Goal: Transaction & Acquisition: Purchase product/service

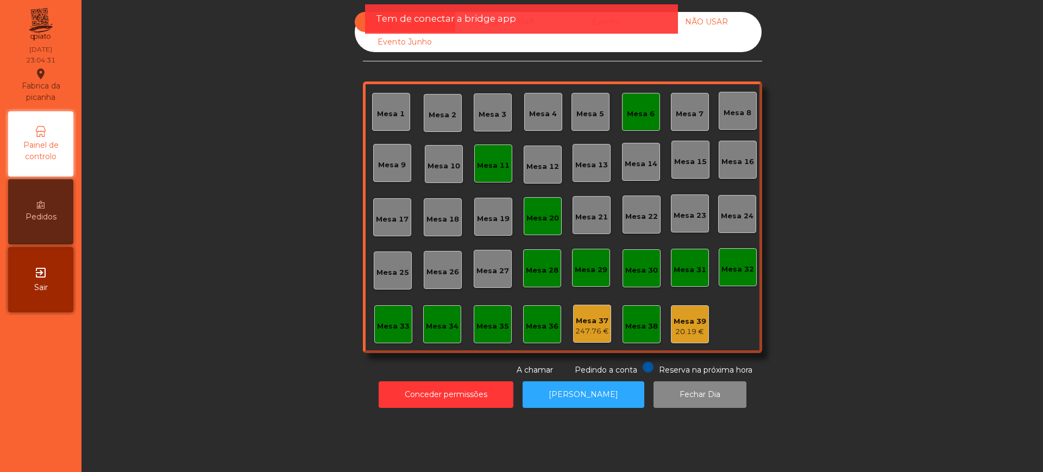
click at [35, 288] on span "Sair" at bounding box center [41, 287] width 14 height 11
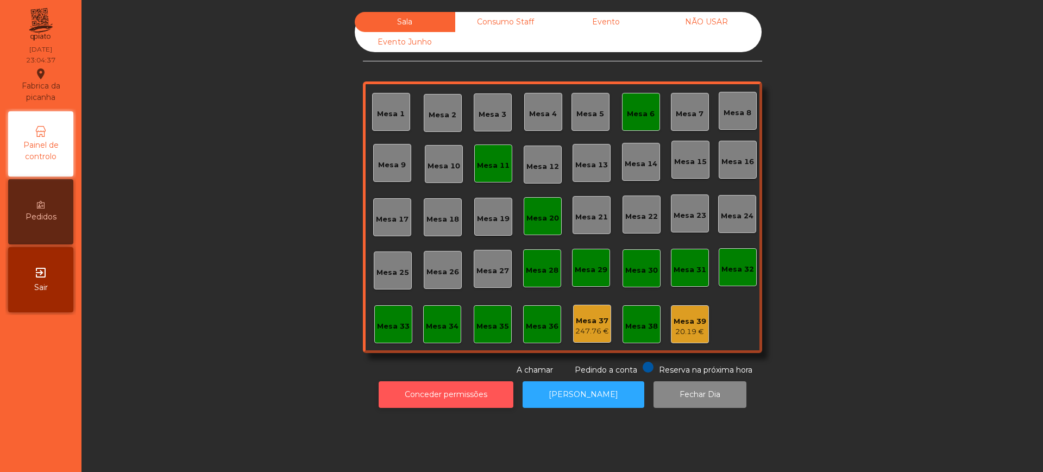
click at [419, 390] on button "Conceder permissões" at bounding box center [446, 394] width 135 height 27
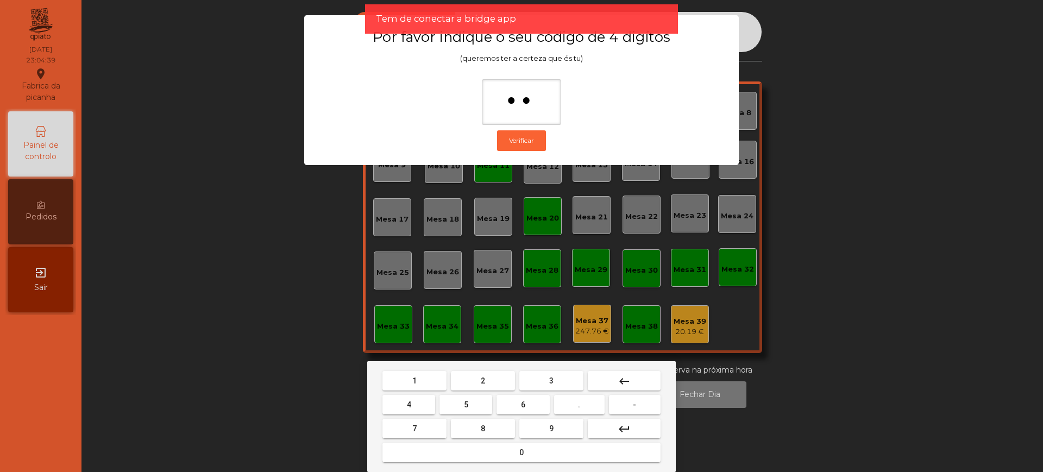
type input "***"
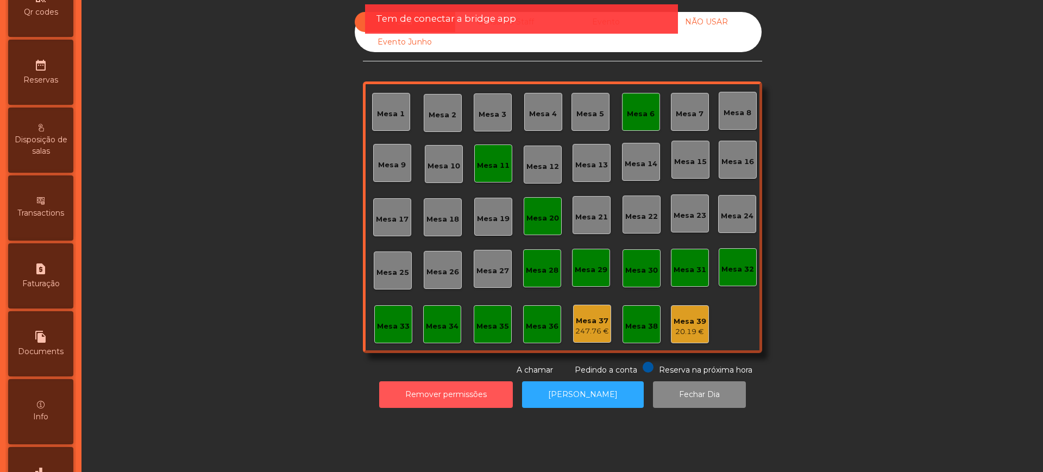
scroll to position [460, 0]
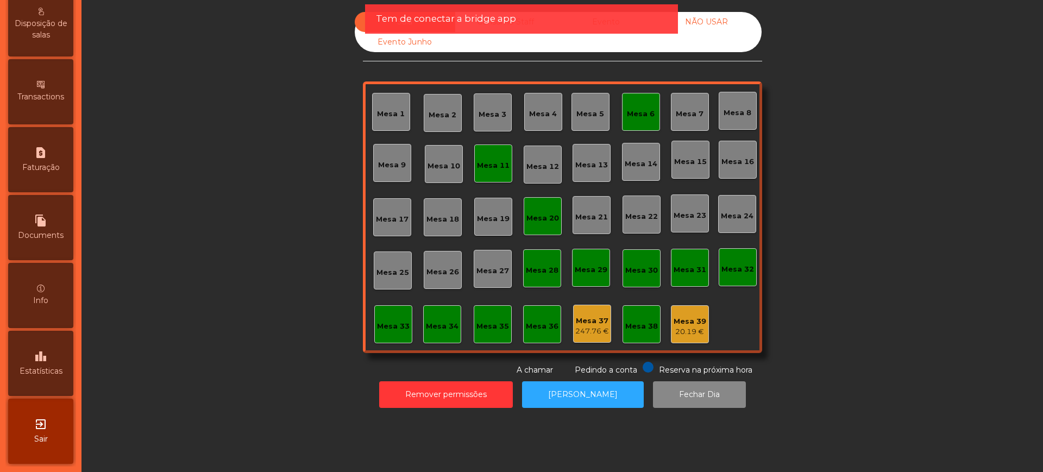
drag, startPoint x: 54, startPoint y: 363, endPoint x: 59, endPoint y: 311, distance: 52.4
click at [54, 363] on div "leaderboard Estatísticas" at bounding box center [40, 363] width 65 height 65
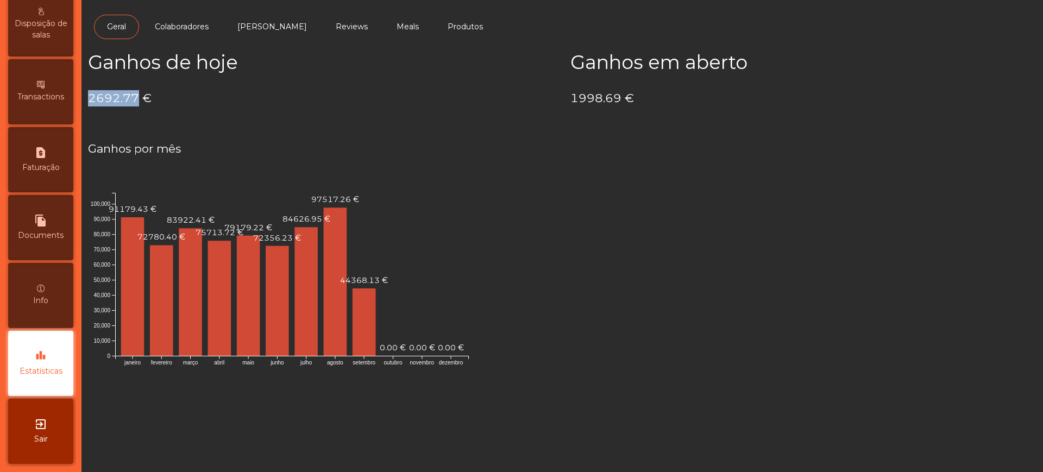
drag, startPoint x: 90, startPoint y: 97, endPoint x: 135, endPoint y: 99, distance: 45.2
click at [135, 99] on h4 "2692.77 €" at bounding box center [321, 98] width 466 height 16
copy h4 "2692.77"
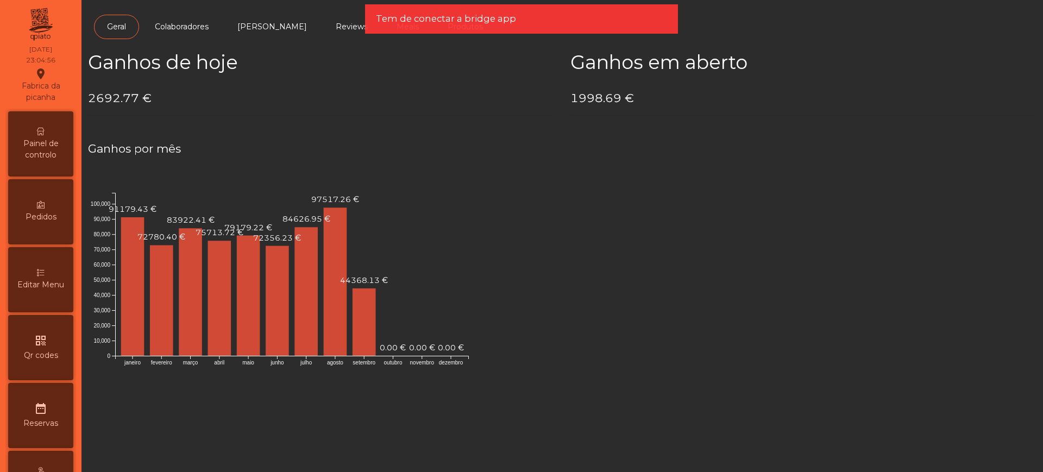
click at [36, 156] on span "Painel de controlo" at bounding box center [41, 149] width 60 height 23
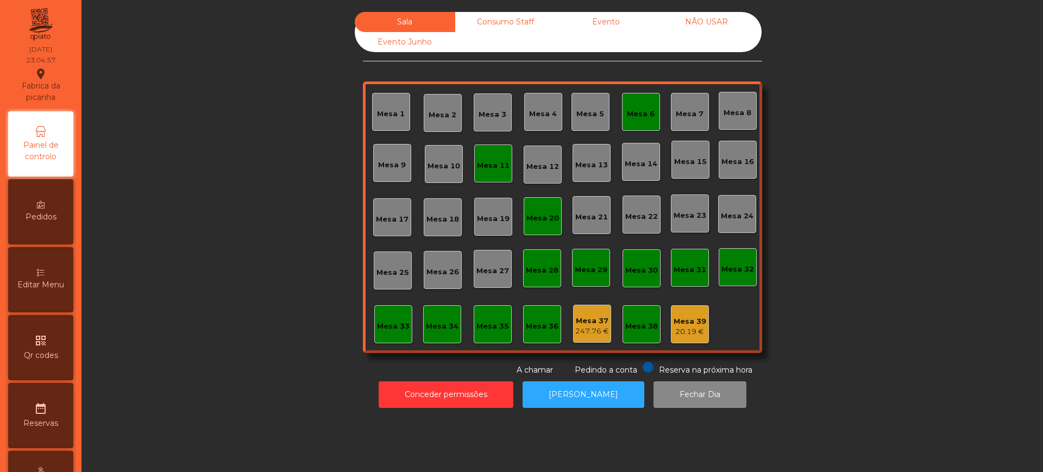
click at [594, 27] on div "Evento" at bounding box center [606, 22] width 100 height 20
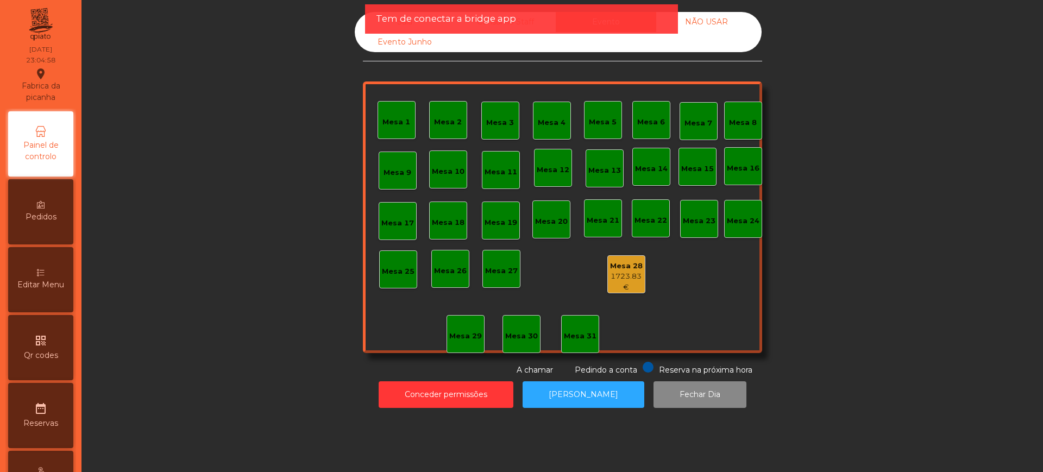
click at [615, 281] on div "1723.83 €" at bounding box center [626, 281] width 37 height 21
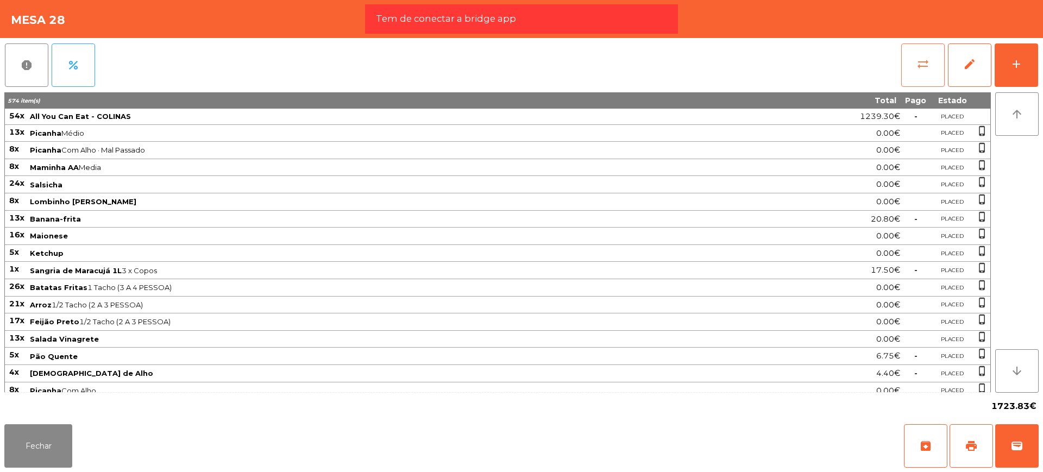
click at [929, 63] on button "sync_alt" at bounding box center [922, 64] width 43 height 43
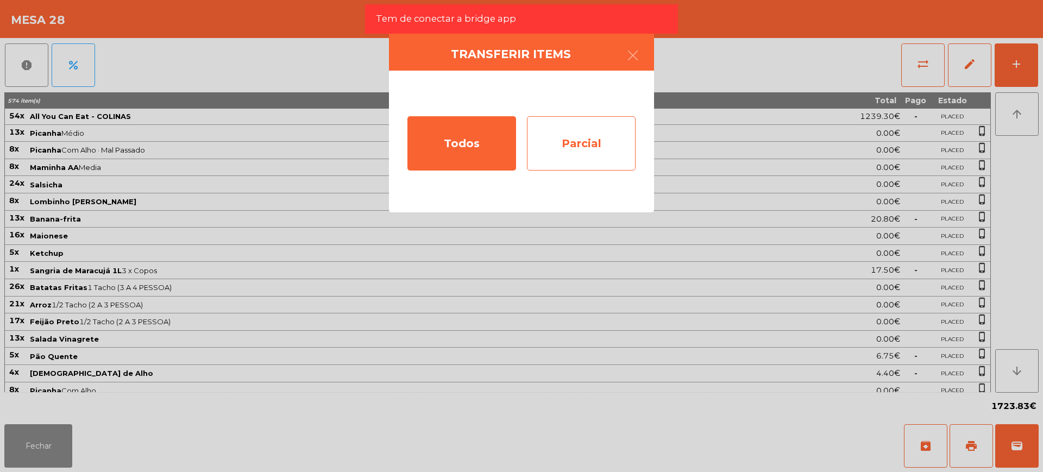
click at [589, 149] on div "Parcial" at bounding box center [581, 143] width 109 height 54
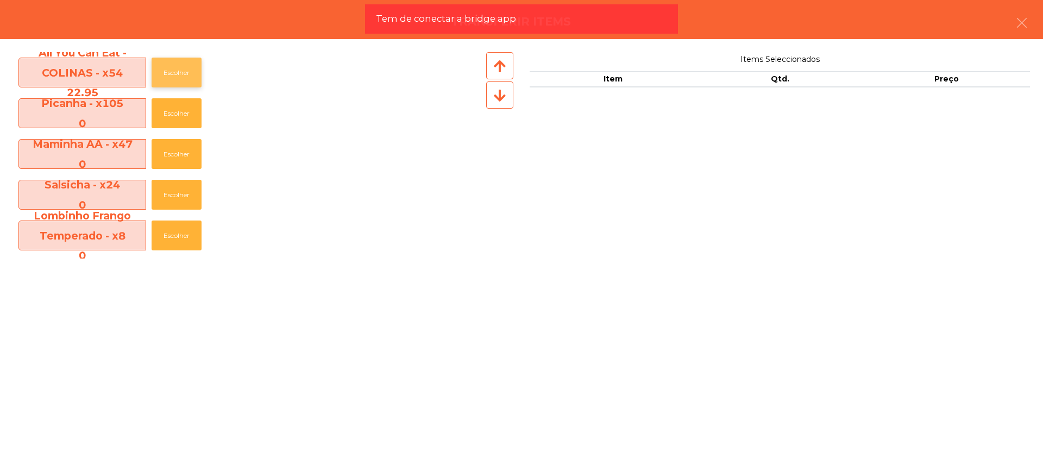
click at [168, 73] on button "Escolher" at bounding box center [177, 73] width 50 height 30
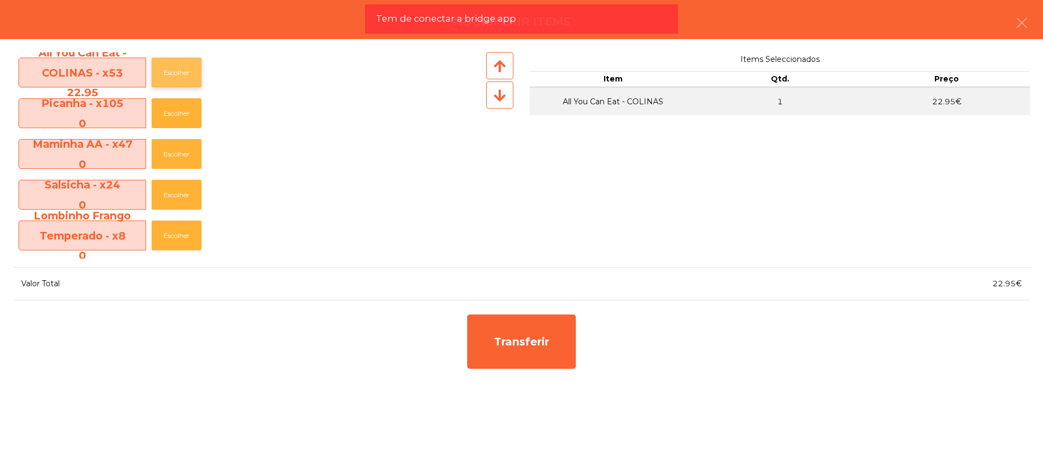
click at [168, 73] on button "Escolher" at bounding box center [177, 73] width 50 height 30
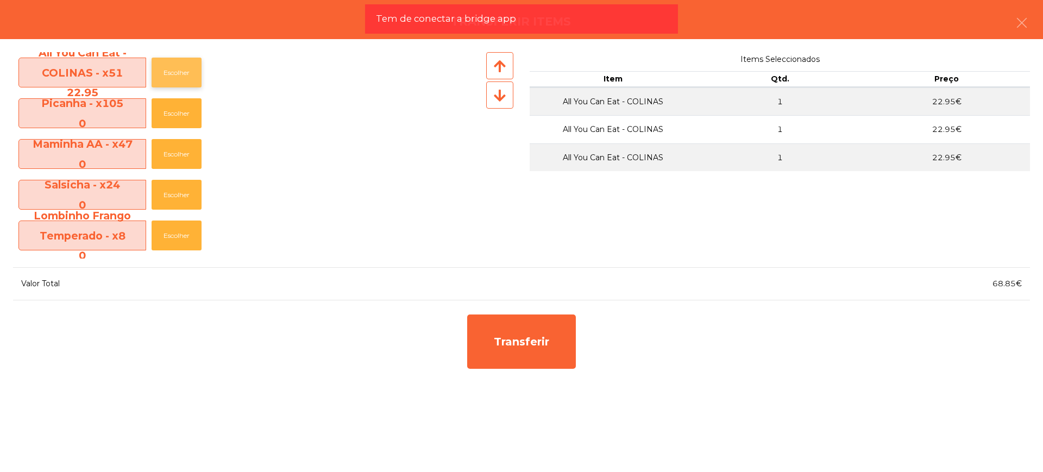
click at [168, 73] on button "Escolher" at bounding box center [177, 73] width 50 height 30
click at [169, 73] on button "Escolher" at bounding box center [177, 73] width 50 height 30
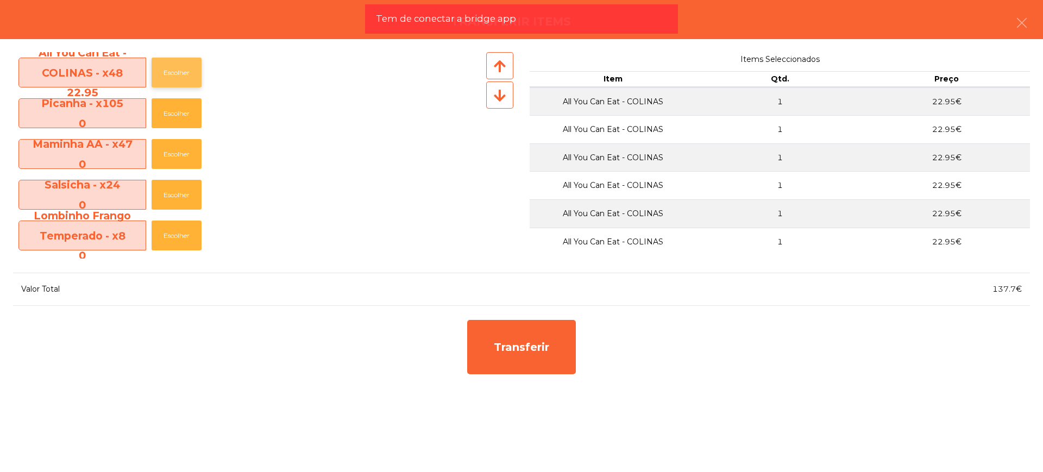
click at [170, 73] on button "Escolher" at bounding box center [177, 73] width 50 height 30
click at [172, 71] on button "Escolher" at bounding box center [177, 73] width 50 height 30
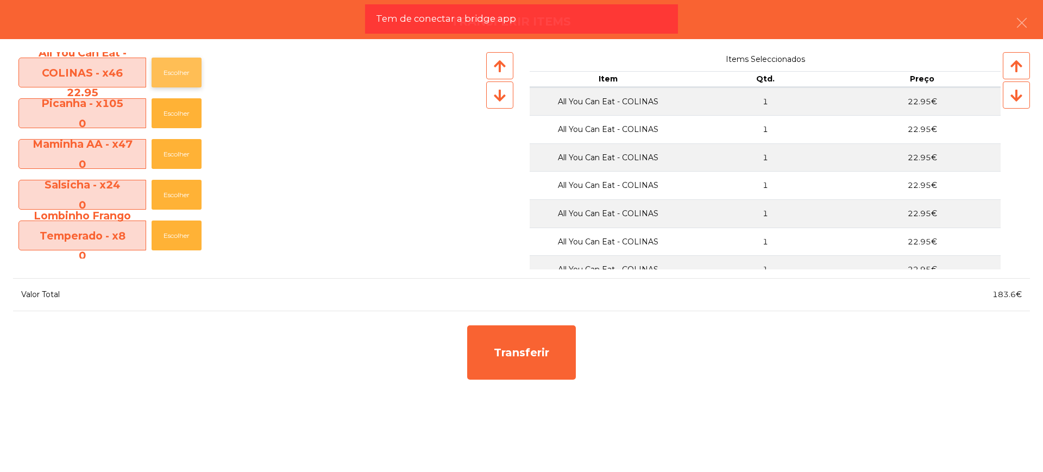
click at [175, 70] on button "Escolher" at bounding box center [177, 73] width 50 height 30
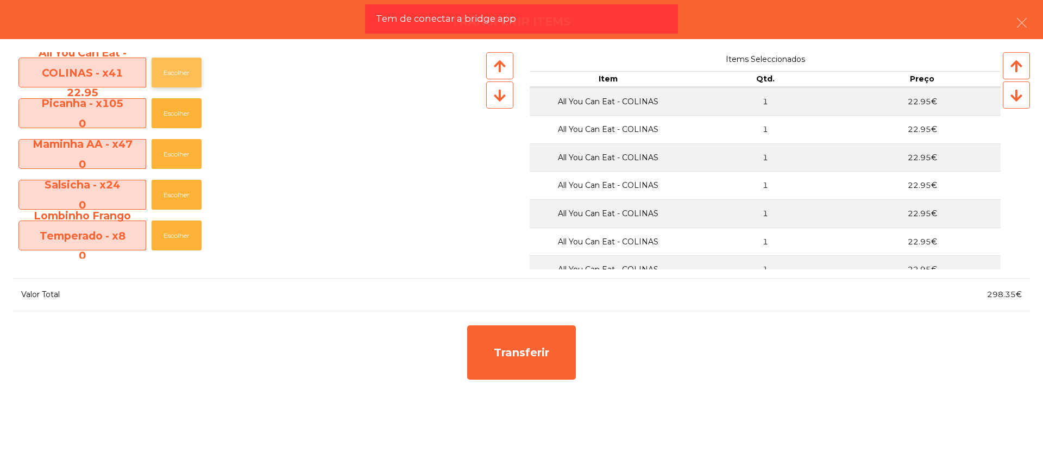
click at [175, 70] on button "Escolher" at bounding box center [177, 73] width 50 height 30
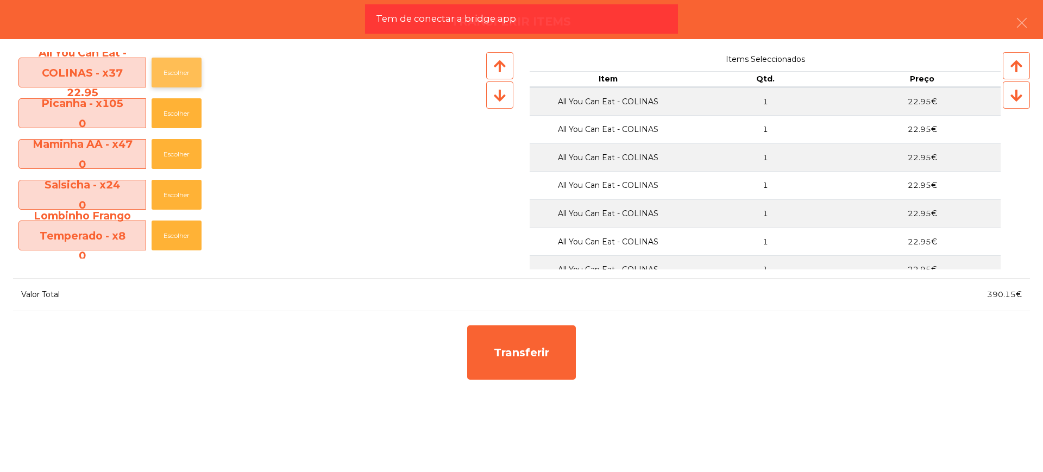
click at [175, 70] on button "Escolher" at bounding box center [177, 73] width 50 height 30
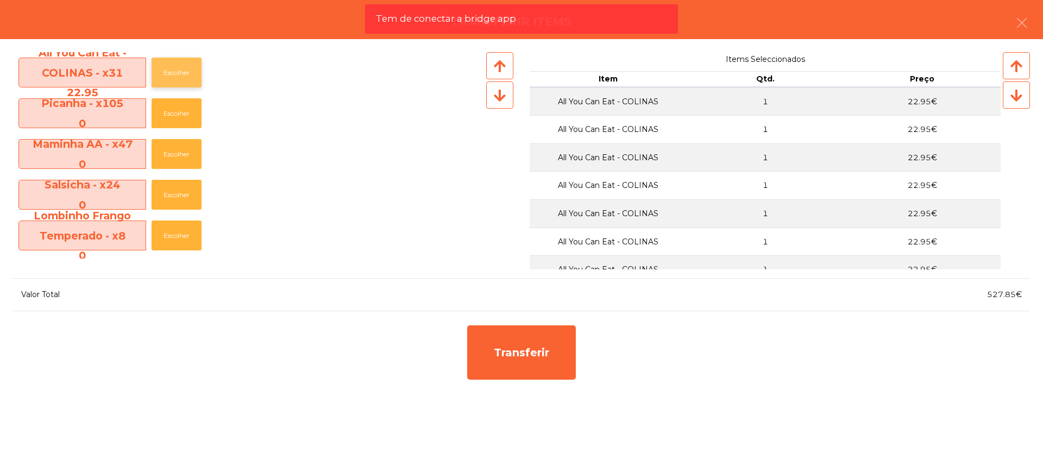
click at [175, 70] on button "Escolher" at bounding box center [177, 73] width 50 height 30
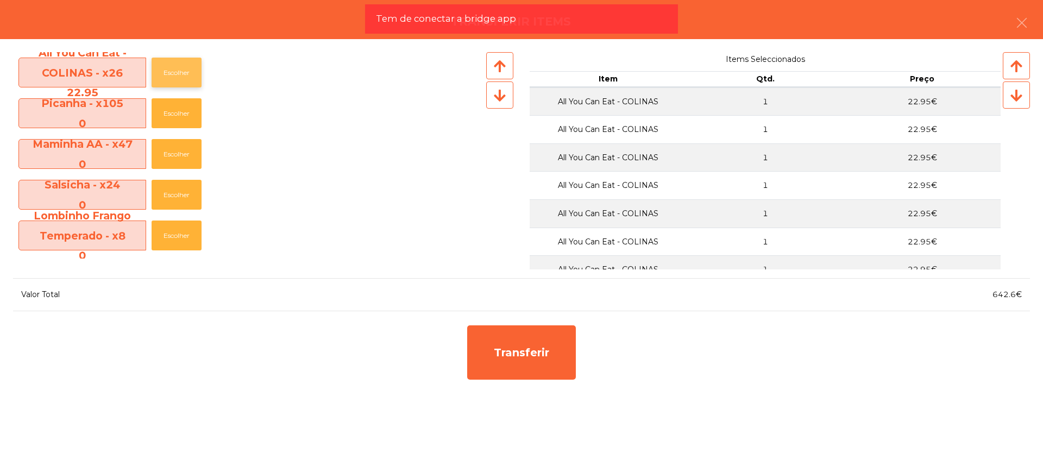
click at [175, 70] on button "Escolher" at bounding box center [177, 73] width 50 height 30
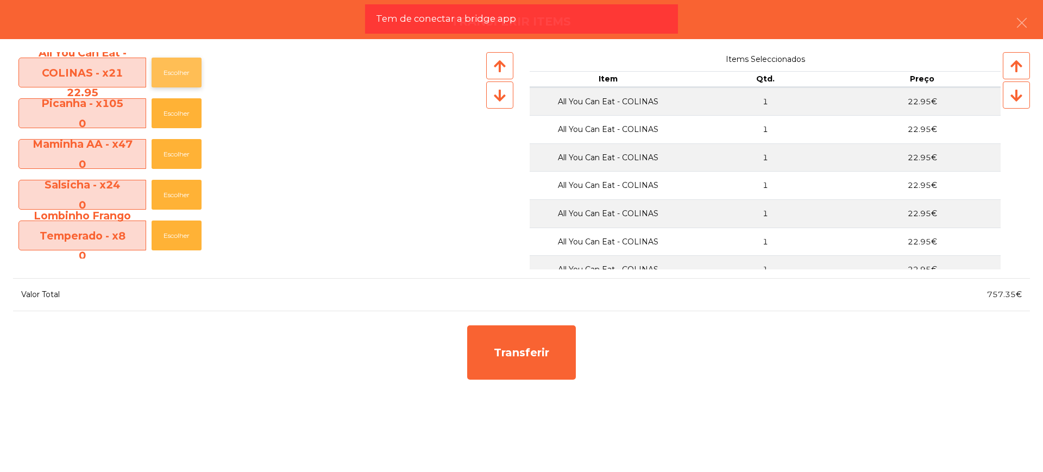
click at [175, 70] on button "Escolher" at bounding box center [177, 73] width 50 height 30
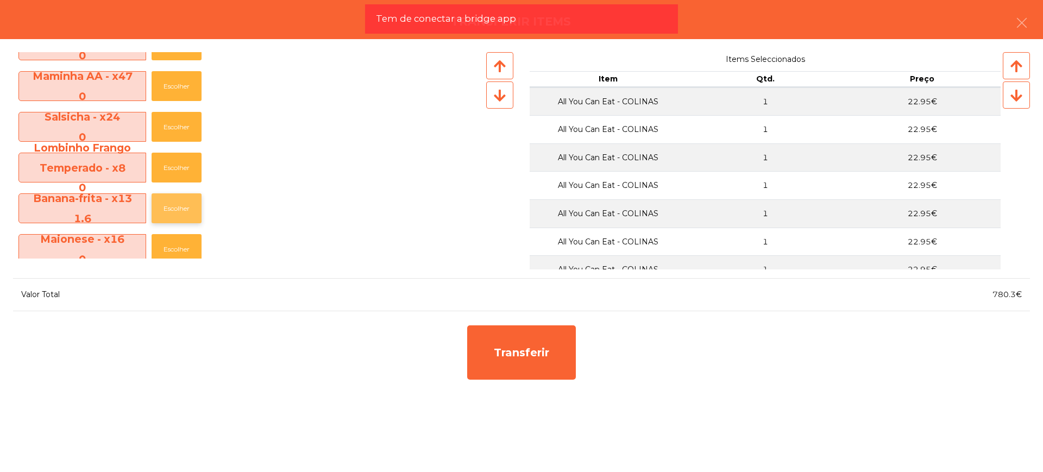
click at [179, 209] on button "Escolher" at bounding box center [177, 208] width 50 height 30
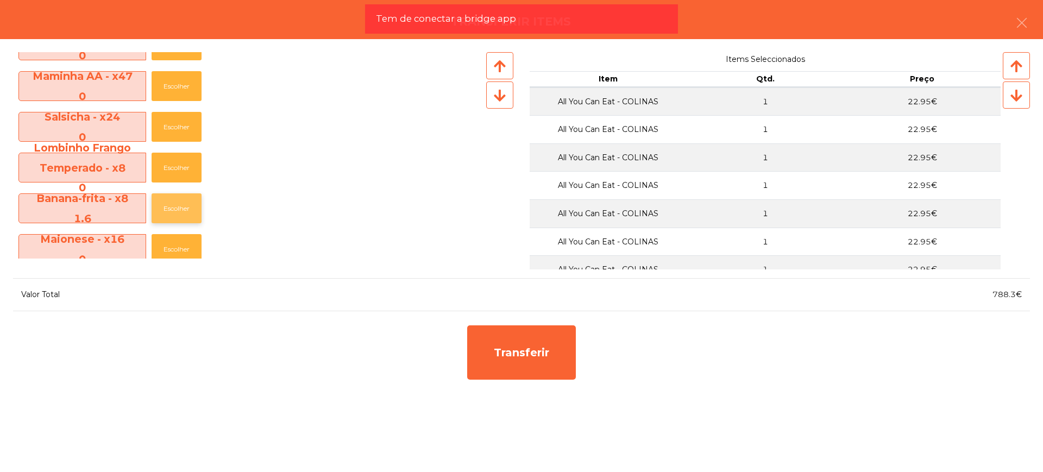
click at [179, 209] on button "Escolher" at bounding box center [177, 208] width 50 height 30
drag, startPoint x: 995, startPoint y: 297, endPoint x: 1015, endPoint y: 294, distance: 19.7
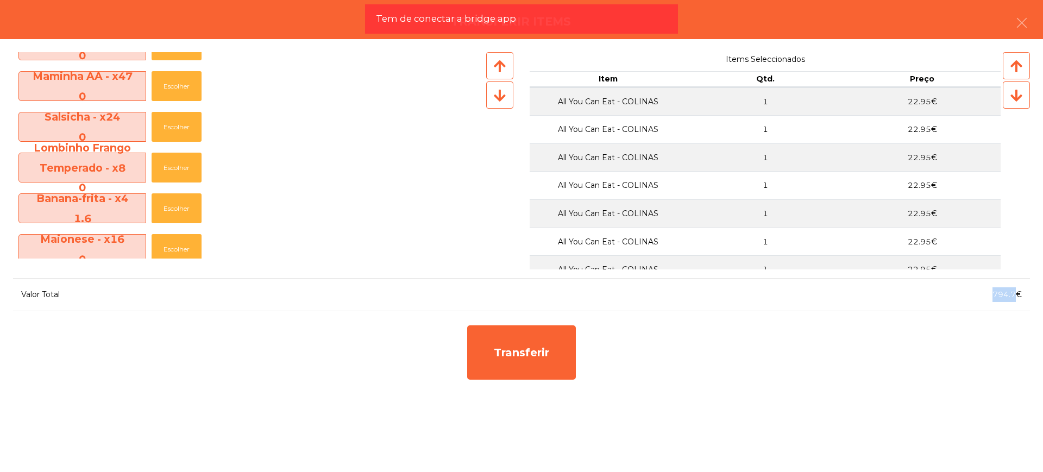
click at [1015, 294] on span "794.7€" at bounding box center [1006, 295] width 29 height 10
copy span "794.7"
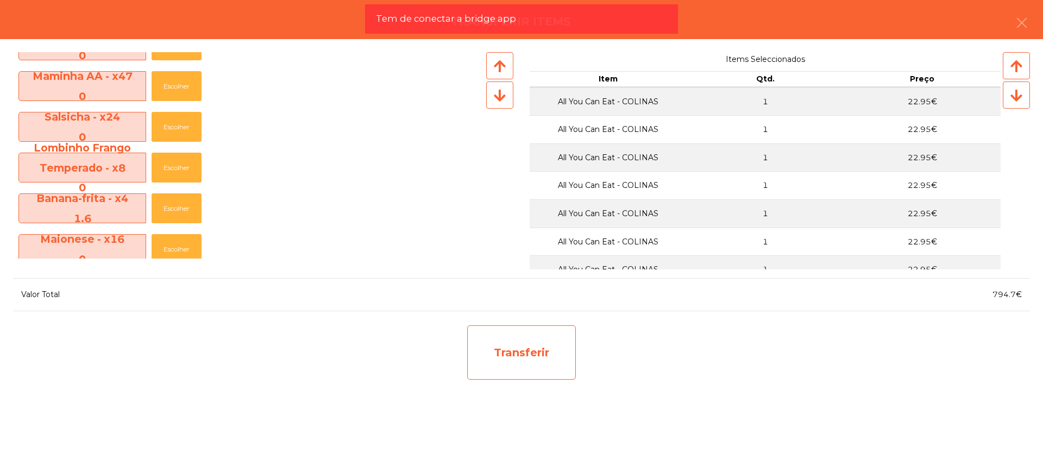
click at [542, 375] on div "Transferir" at bounding box center [521, 352] width 109 height 54
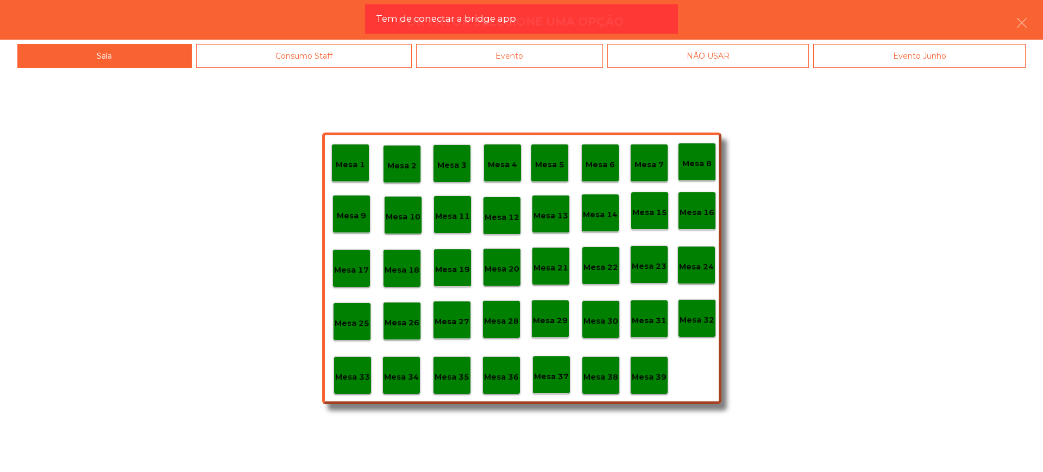
click at [548, 325] on p "Mesa 29" at bounding box center [550, 321] width 35 height 12
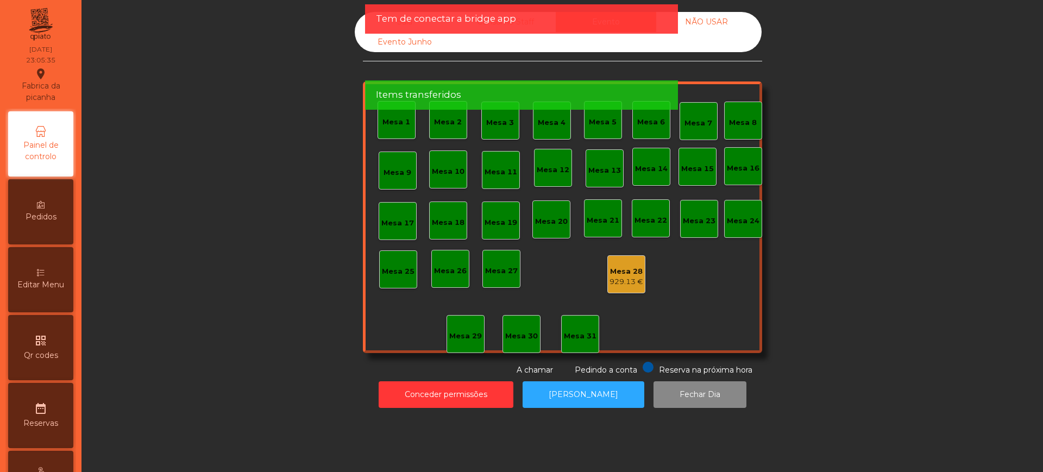
click at [627, 278] on div "929.13 €" at bounding box center [626, 281] width 34 height 11
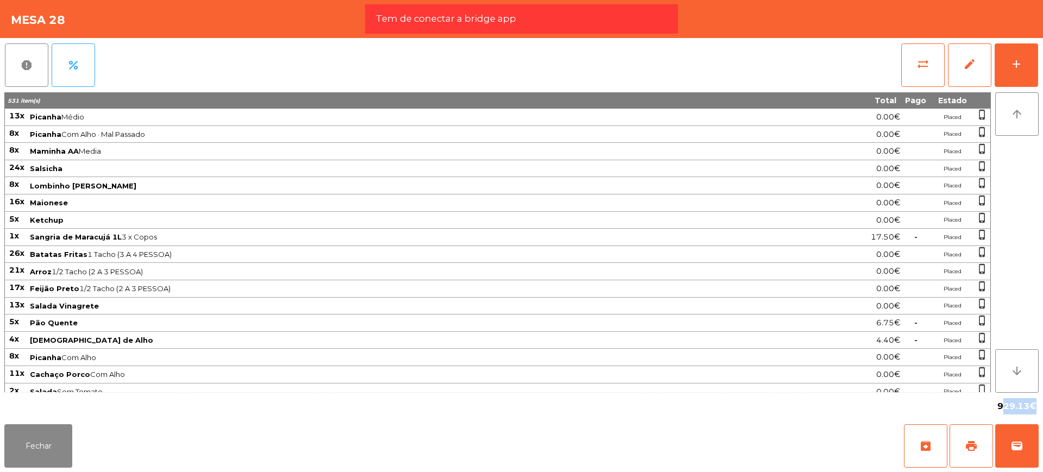
drag, startPoint x: 997, startPoint y: 405, endPoint x: 1029, endPoint y: 407, distance: 32.6
click at [1029, 407] on div "929.13€" at bounding box center [1016, 406] width 43 height 18
copy span "929.13"
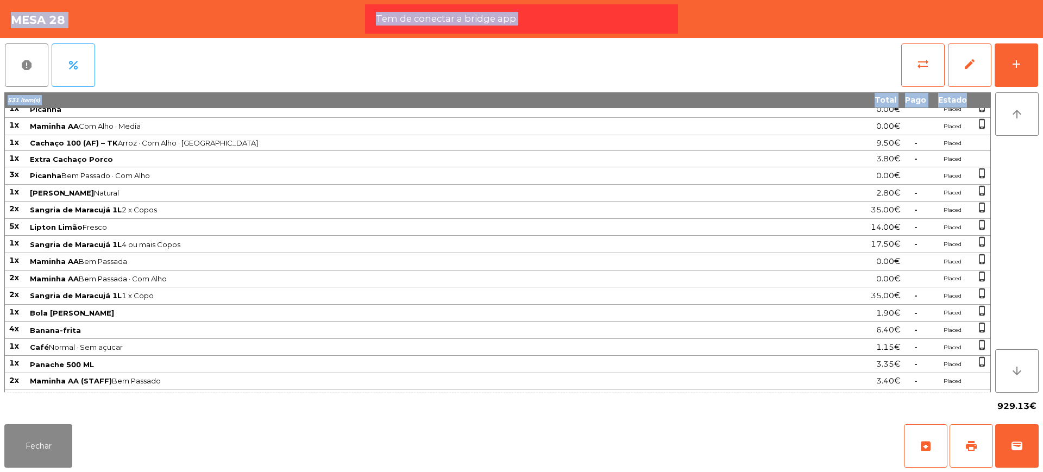
scroll to position [1267, 0]
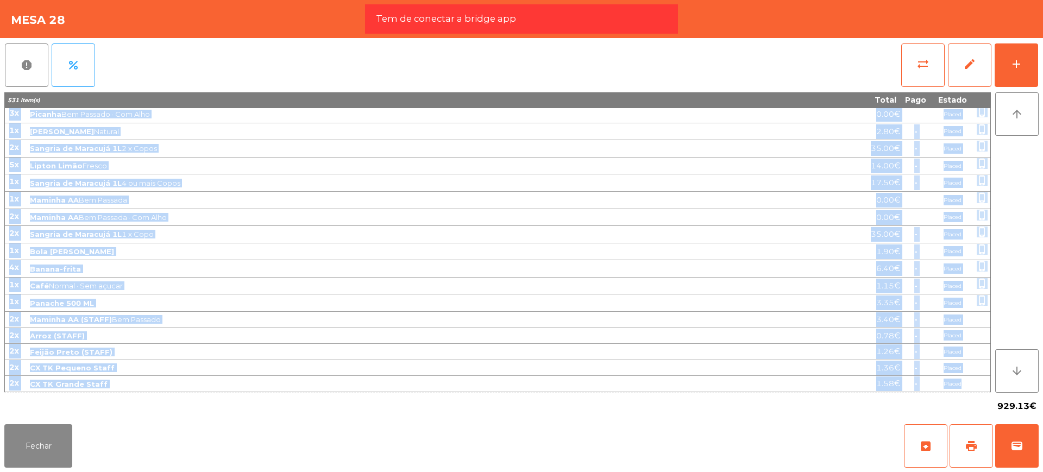
drag, startPoint x: 9, startPoint y: 116, endPoint x: 977, endPoint y: 383, distance: 1003.6
copy tbody "80l Ipsumdo Sitam 6.07€ Consec adipi_elitse 4d Eiusmod Tem Inci · Utl Etdolor 6…"
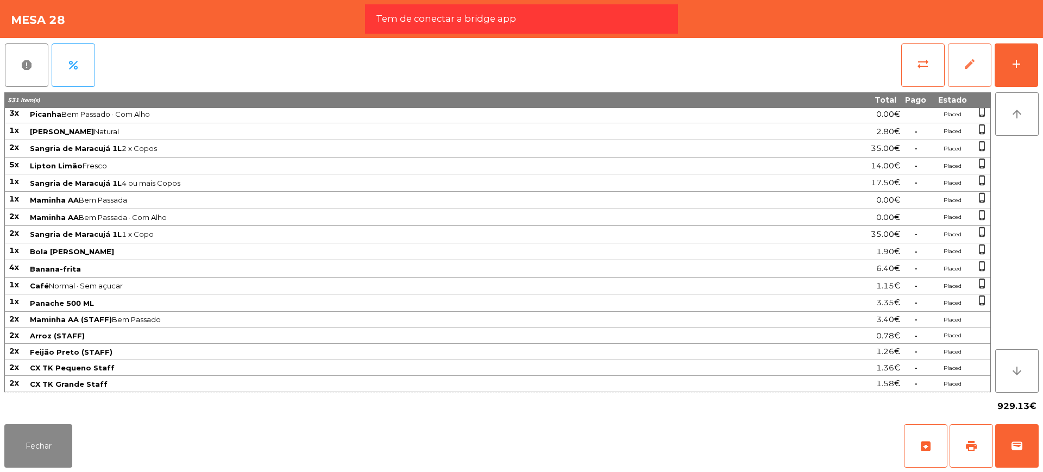
click at [976, 68] on span "edit" at bounding box center [969, 64] width 13 height 13
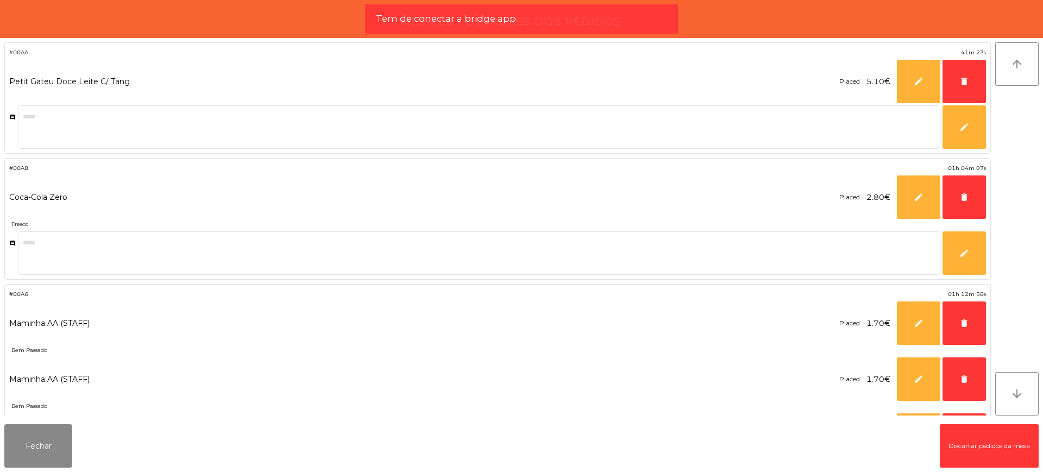
click at [963, 456] on button "Discartar pedidos da mesa" at bounding box center [989, 445] width 99 height 43
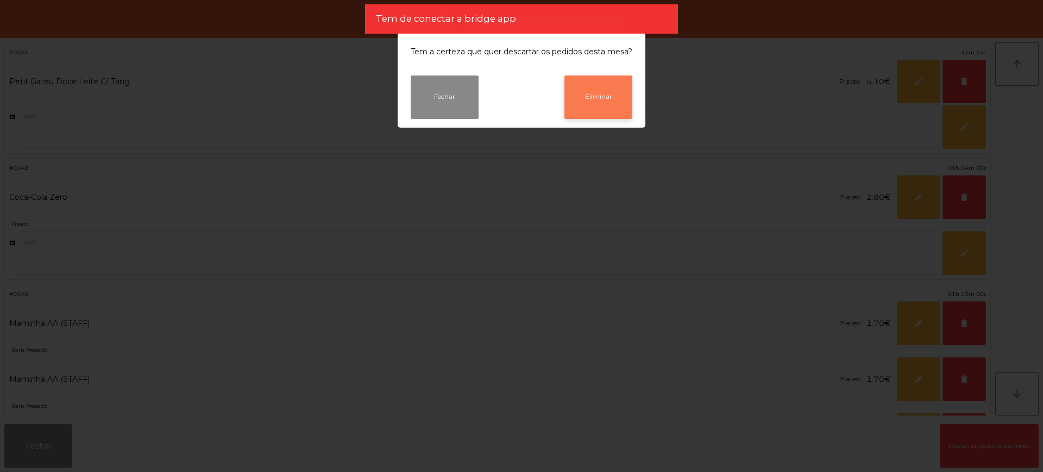
click at [620, 109] on button "Eliminar" at bounding box center [598, 97] width 68 height 43
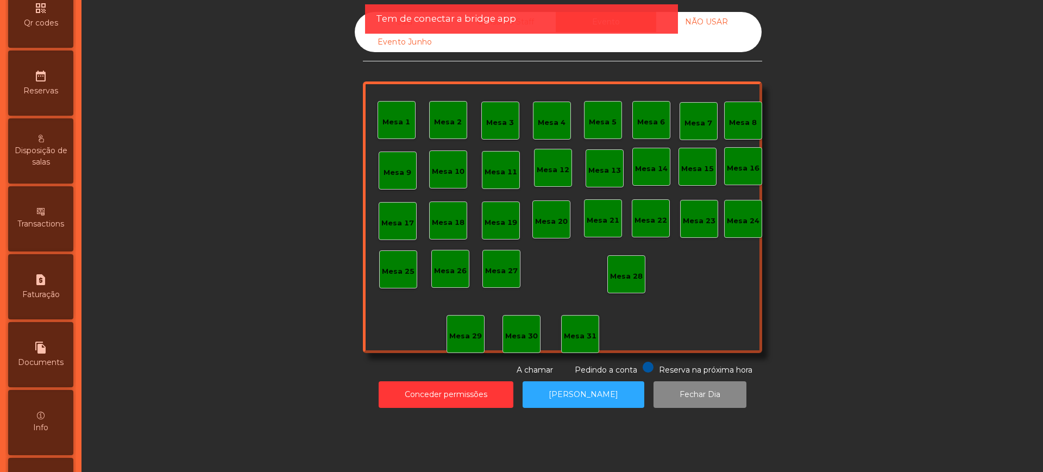
scroll to position [0, 0]
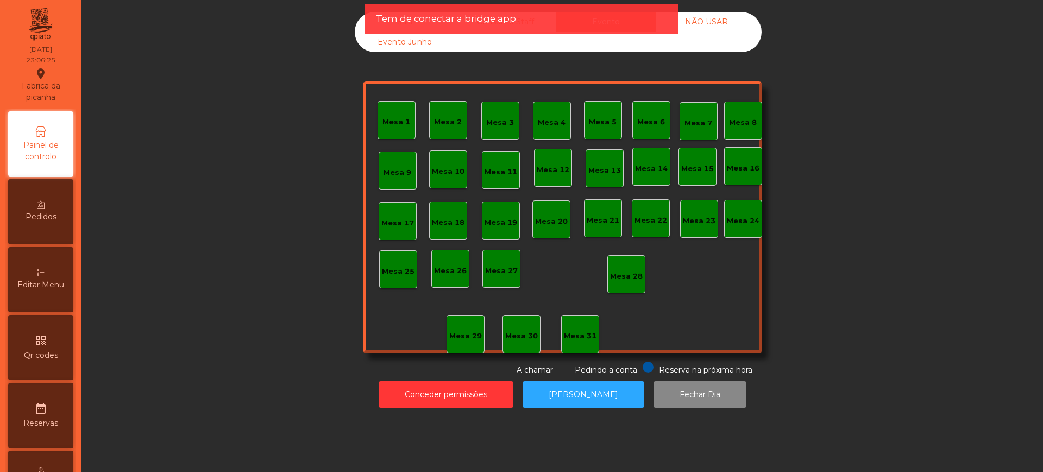
click at [55, 141] on span "Painel de controlo" at bounding box center [41, 151] width 60 height 23
click at [364, 20] on div "Sala" at bounding box center [405, 22] width 100 height 20
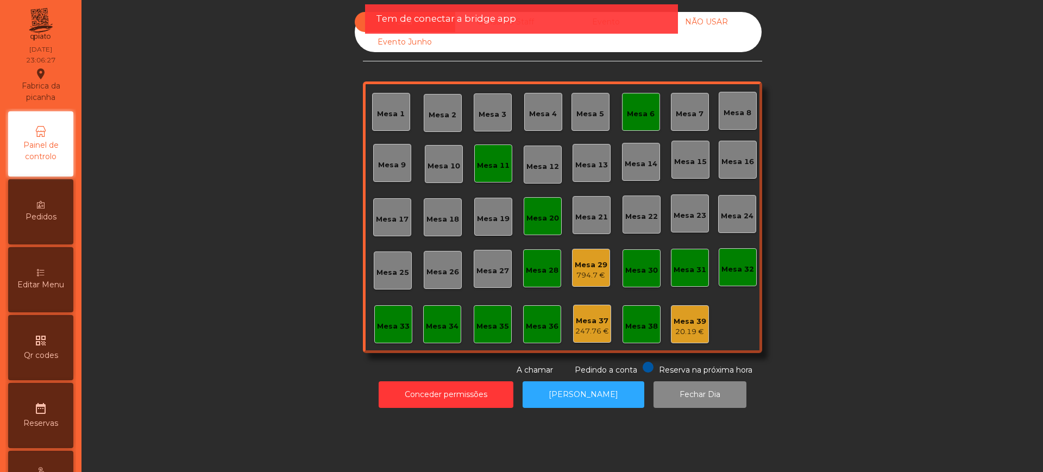
click at [579, 261] on div "Mesa 29" at bounding box center [591, 265] width 33 height 11
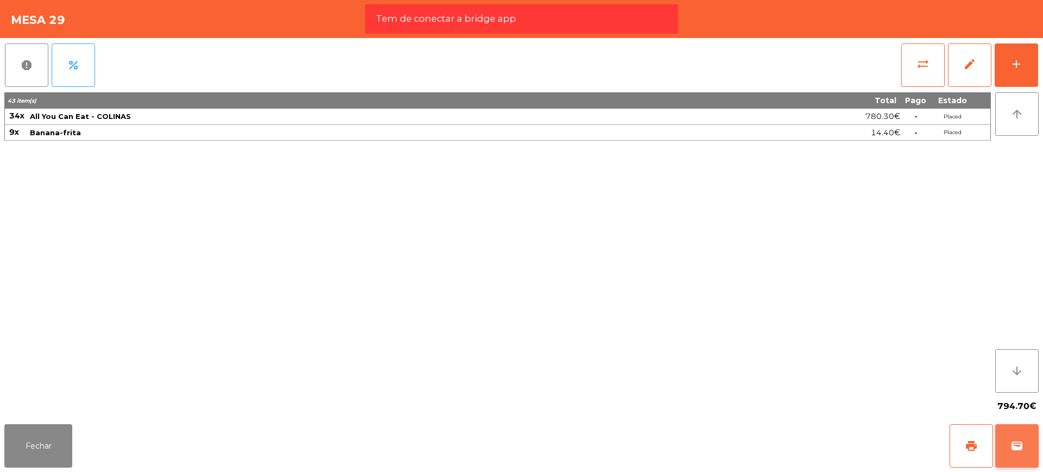
click at [1013, 440] on span "wallet" at bounding box center [1016, 445] width 13 height 13
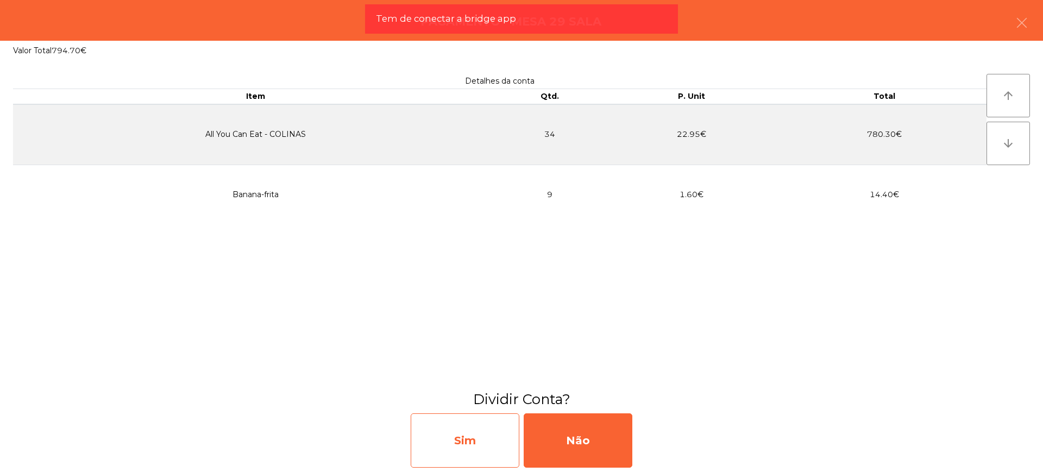
click at [469, 433] on div "Sim" at bounding box center [465, 440] width 109 height 54
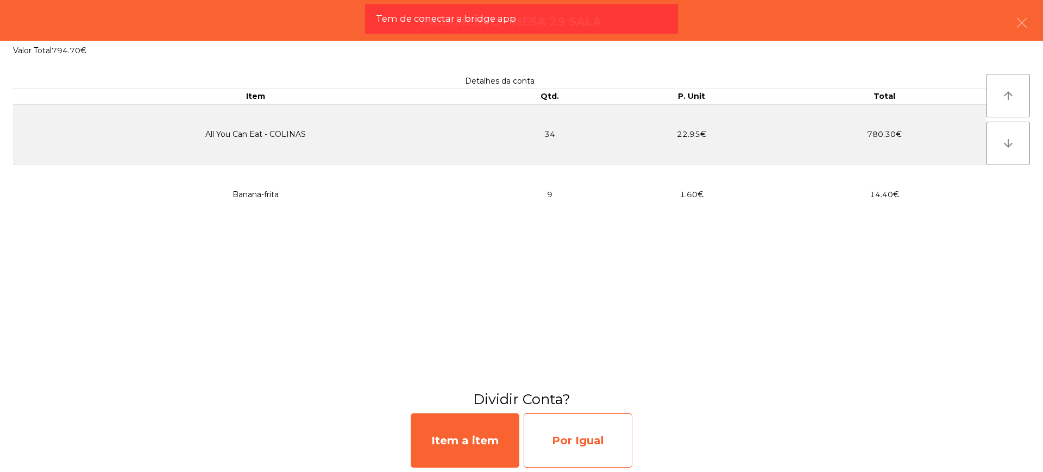
click at [596, 437] on div "Por Igual" at bounding box center [578, 440] width 109 height 54
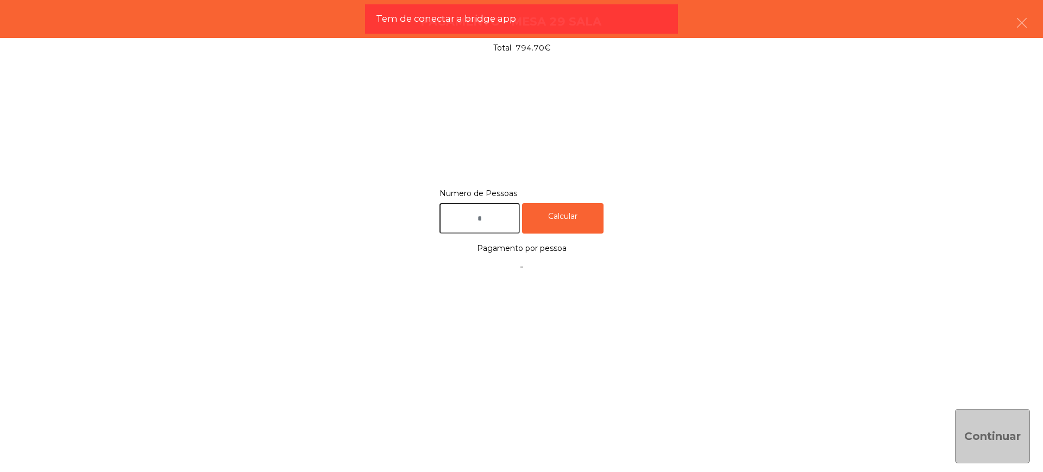
click at [477, 223] on input "text" at bounding box center [479, 218] width 80 height 31
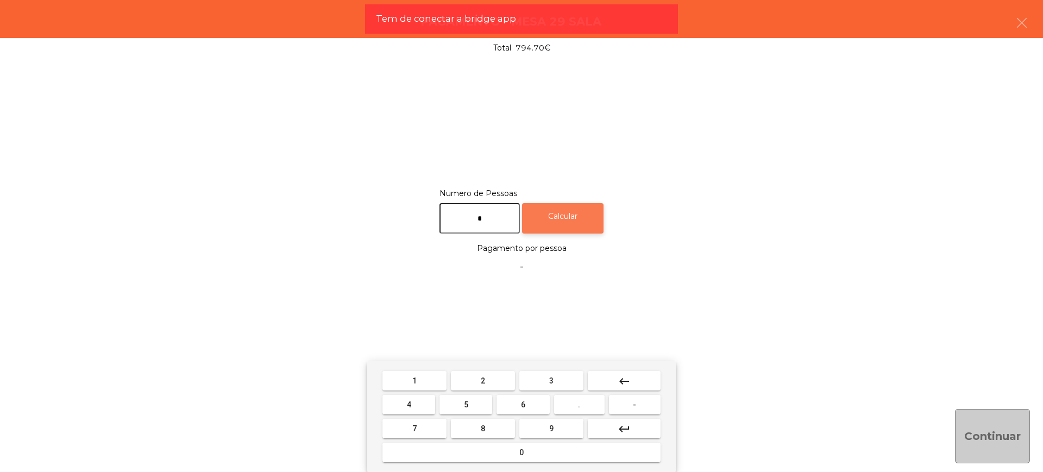
type input "*"
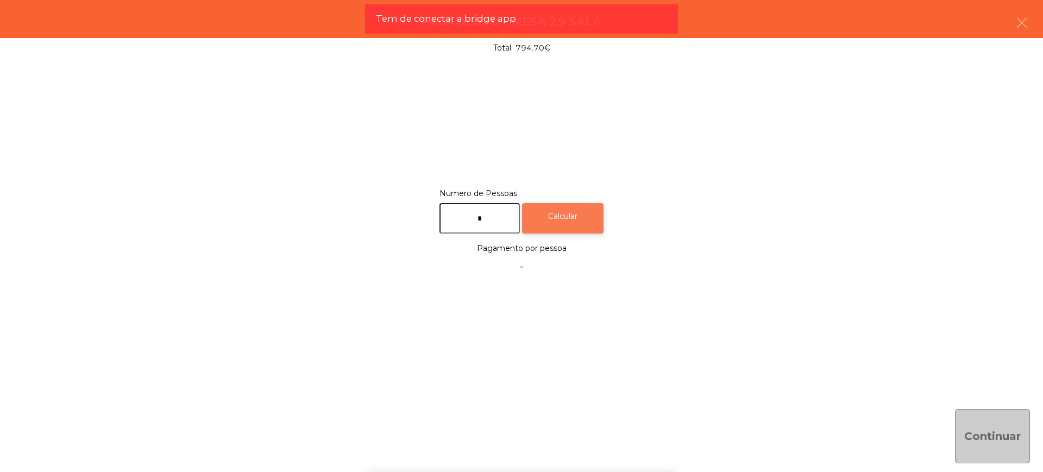
click at [553, 215] on div "Calcular" at bounding box center [562, 218] width 81 height 31
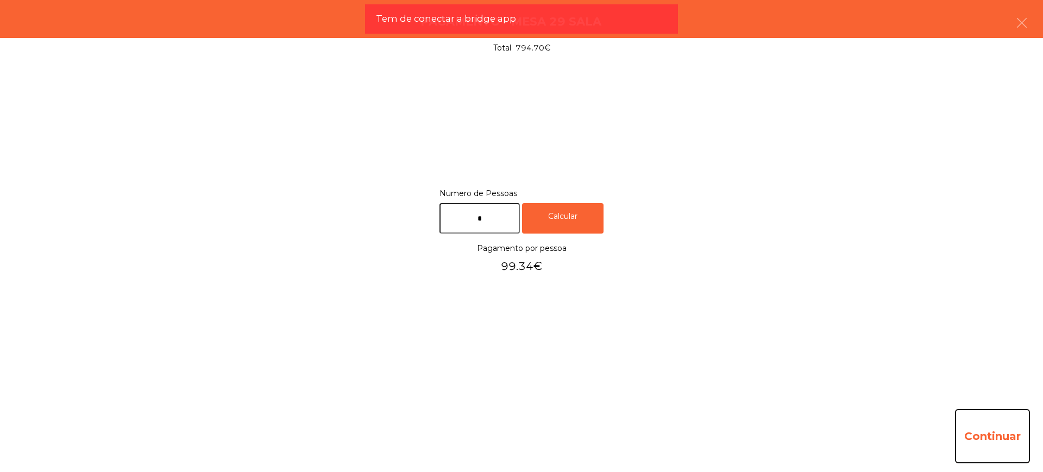
click at [985, 429] on button "Continuar" at bounding box center [992, 436] width 75 height 54
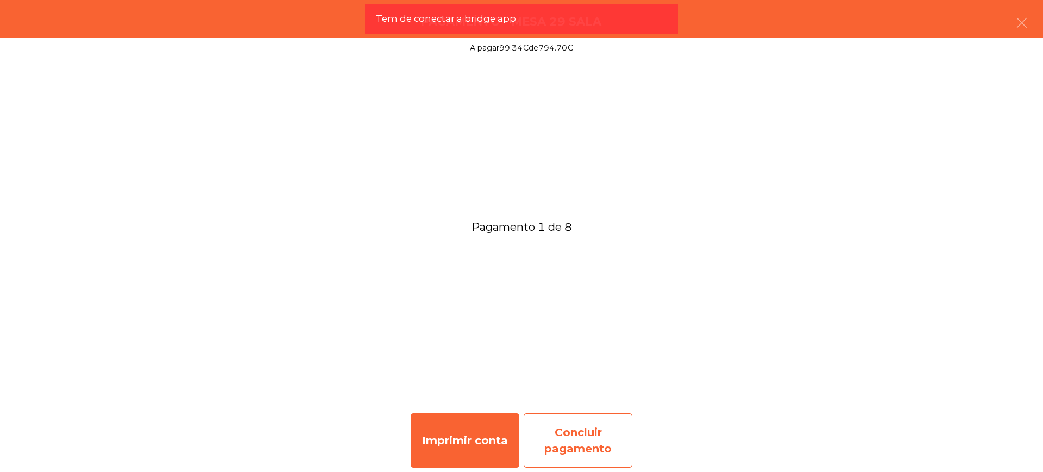
click at [558, 429] on div "Concluir pagamento" at bounding box center [578, 440] width 109 height 54
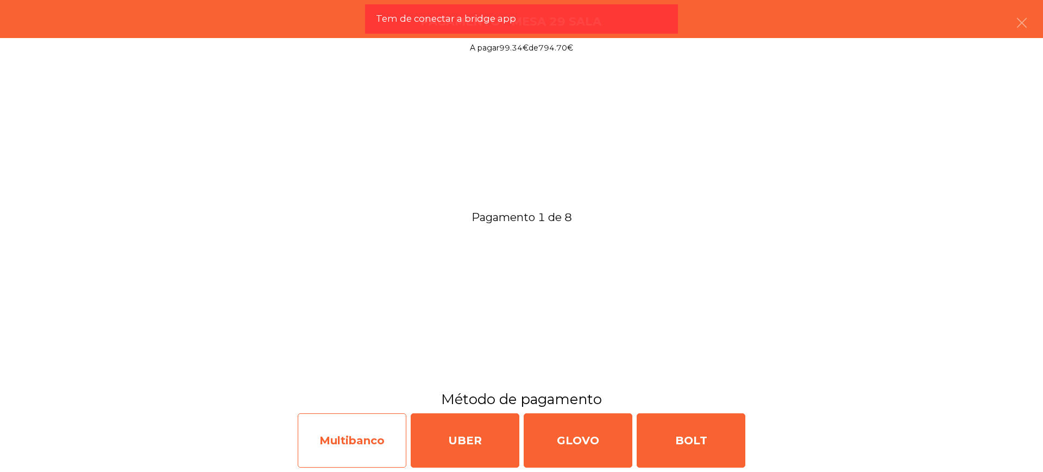
click at [384, 442] on div "Multibanco" at bounding box center [352, 440] width 109 height 54
select select "**"
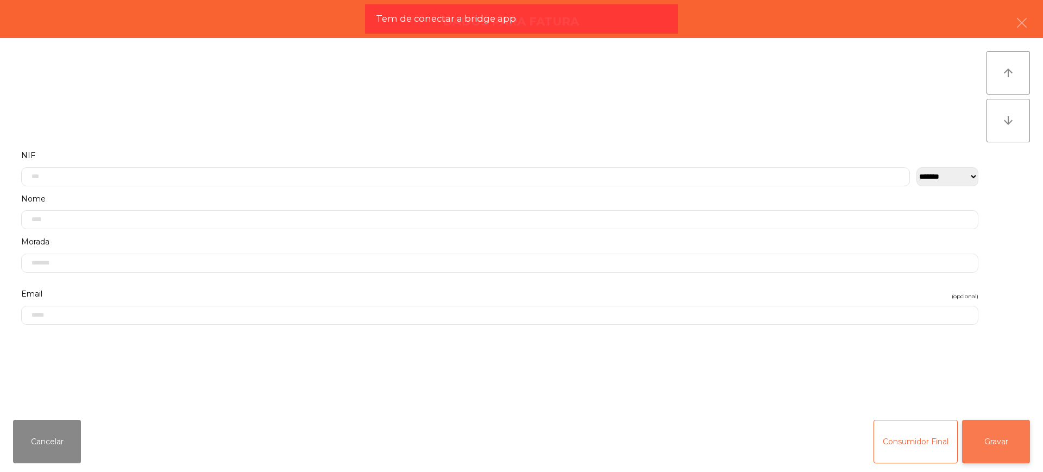
click at [1003, 440] on button "Gravar" at bounding box center [996, 441] width 68 height 43
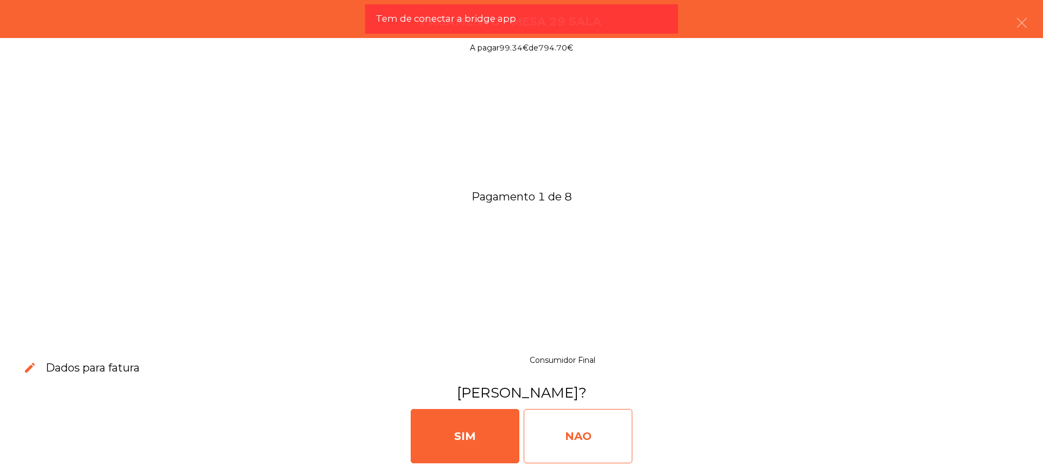
click at [596, 432] on div "NAO" at bounding box center [578, 436] width 109 height 54
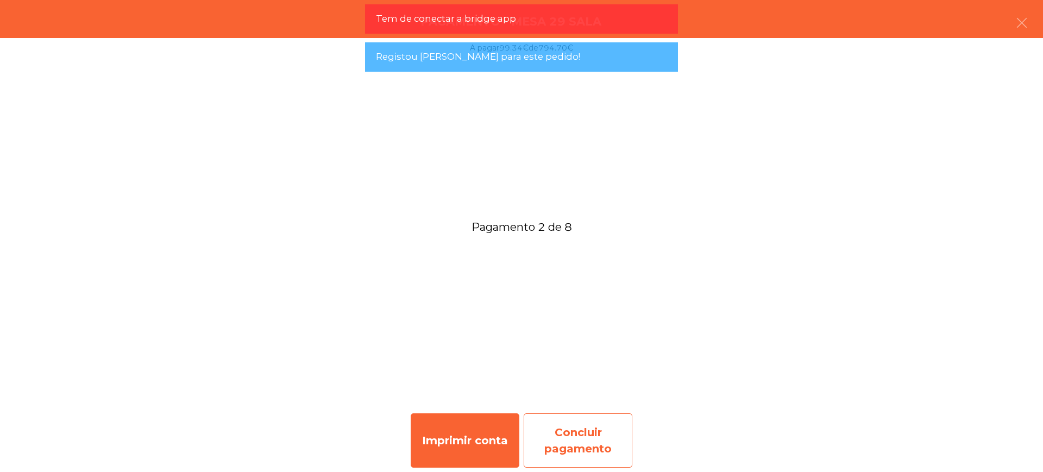
click at [590, 430] on div "Concluir pagamento" at bounding box center [578, 440] width 109 height 54
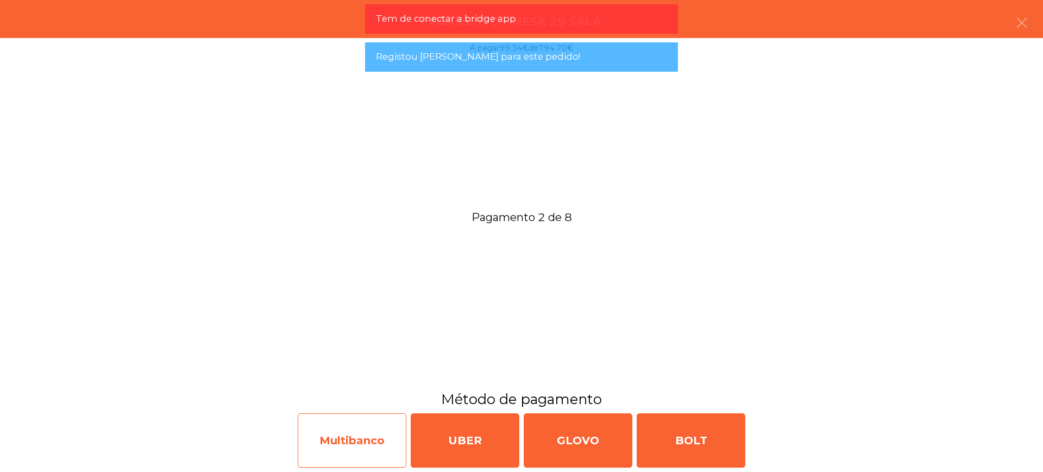
click at [335, 437] on div "Multibanco" at bounding box center [352, 440] width 109 height 54
select select "**"
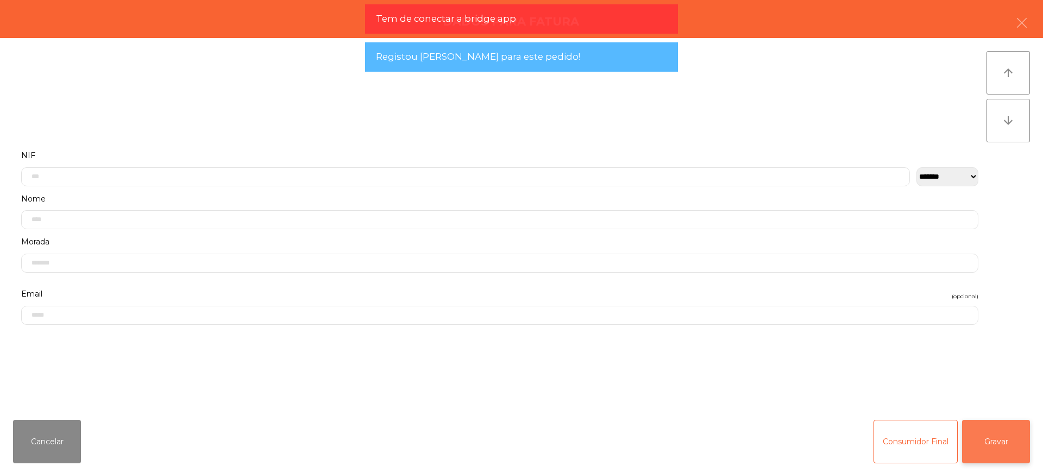
click at [982, 444] on button "Gravar" at bounding box center [996, 441] width 68 height 43
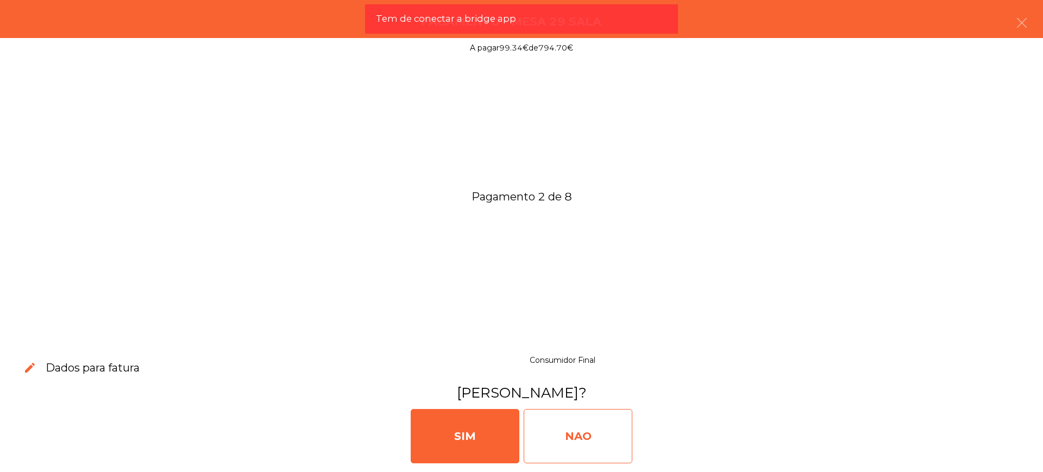
click at [598, 433] on div "NAO" at bounding box center [578, 436] width 109 height 54
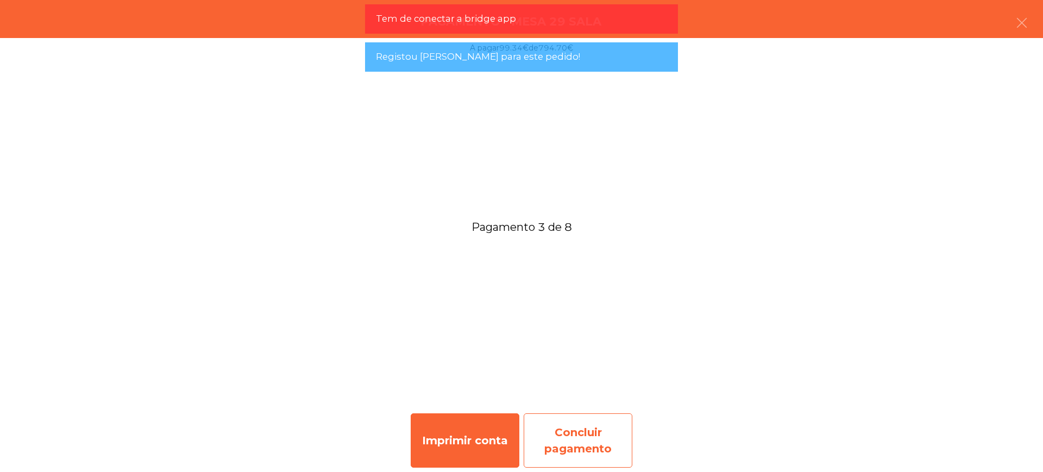
click at [566, 437] on div "Concluir pagamento" at bounding box center [578, 440] width 109 height 54
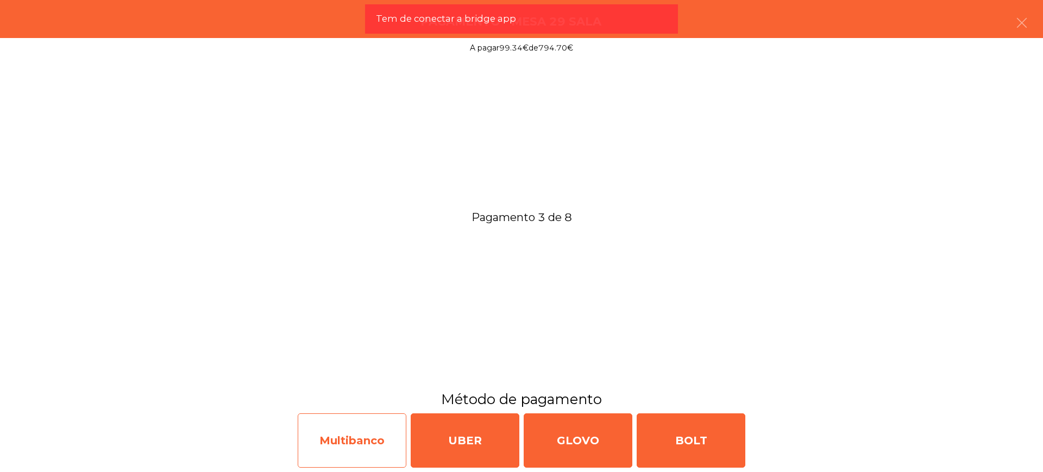
click at [355, 451] on div "Multibanco" at bounding box center [352, 440] width 109 height 54
select select "**"
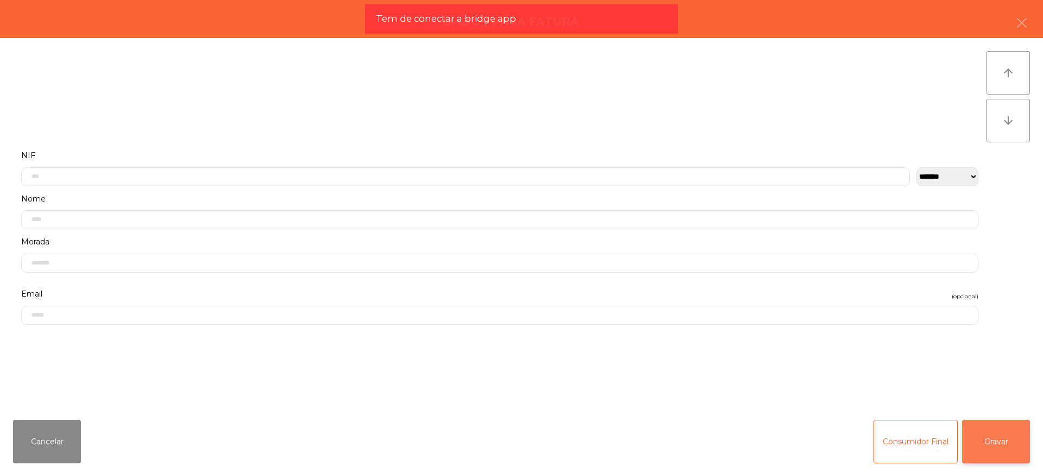
click at [988, 442] on button "Gravar" at bounding box center [996, 441] width 68 height 43
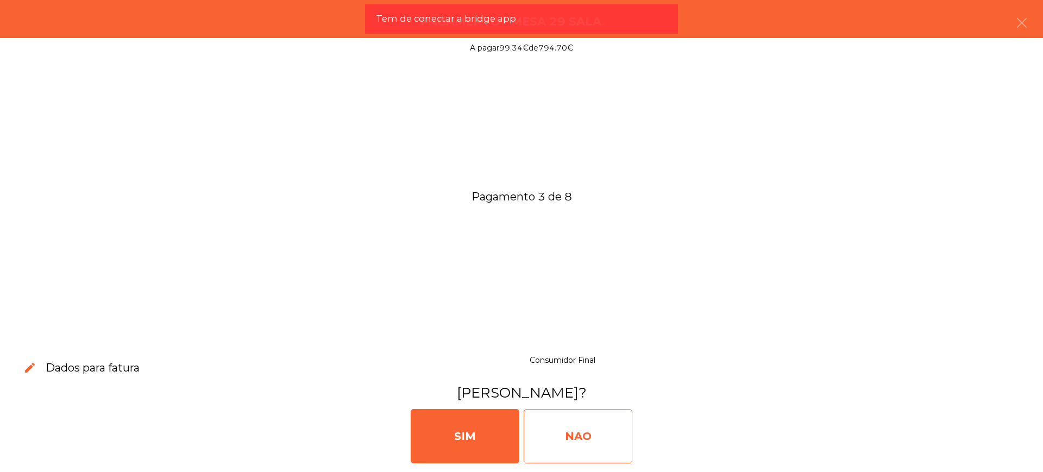
click at [582, 435] on div "NAO" at bounding box center [578, 436] width 109 height 54
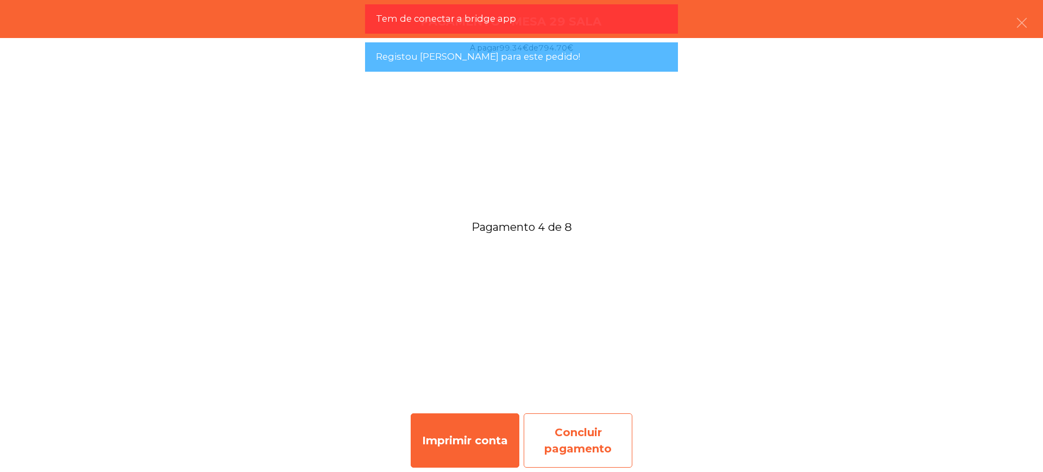
click at [548, 438] on div "Concluir pagamento" at bounding box center [578, 440] width 109 height 54
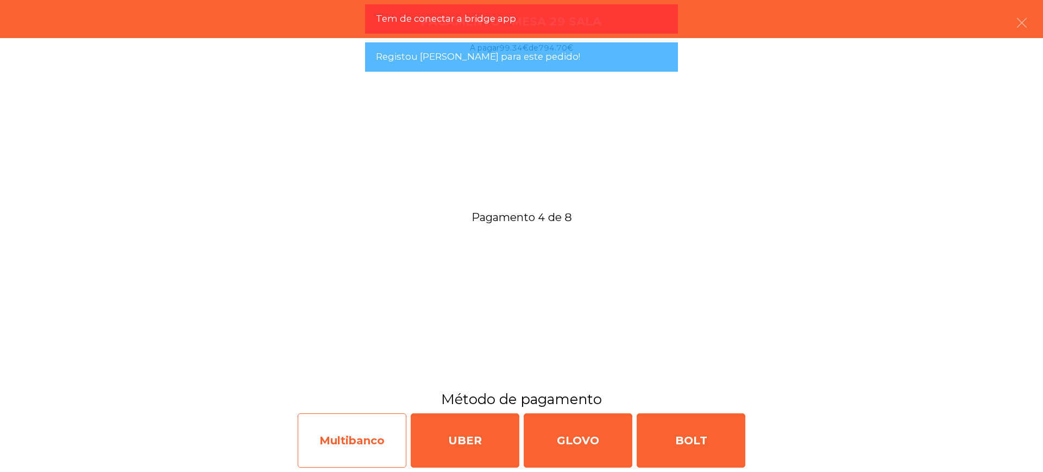
click at [359, 436] on div "Multibanco" at bounding box center [352, 440] width 109 height 54
select select "**"
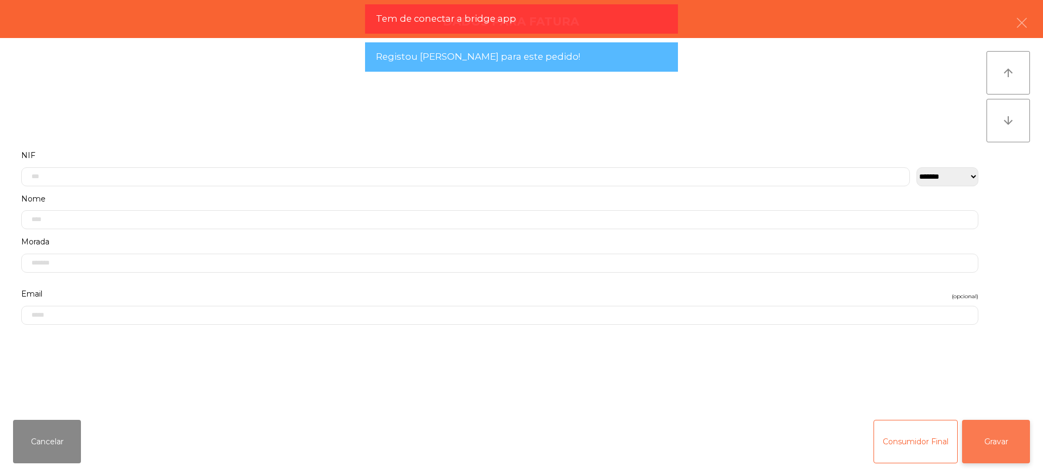
click at [980, 442] on button "Gravar" at bounding box center [996, 441] width 68 height 43
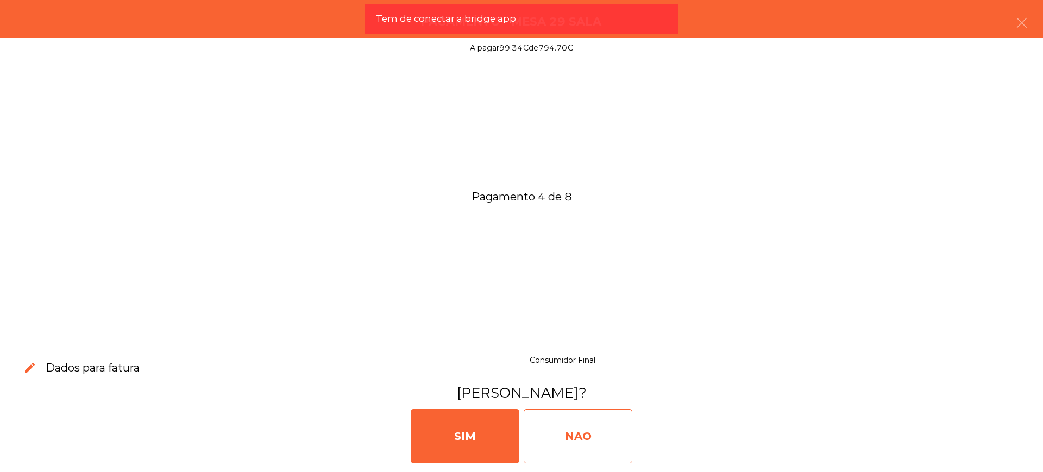
click at [585, 432] on div "NAO" at bounding box center [578, 436] width 109 height 54
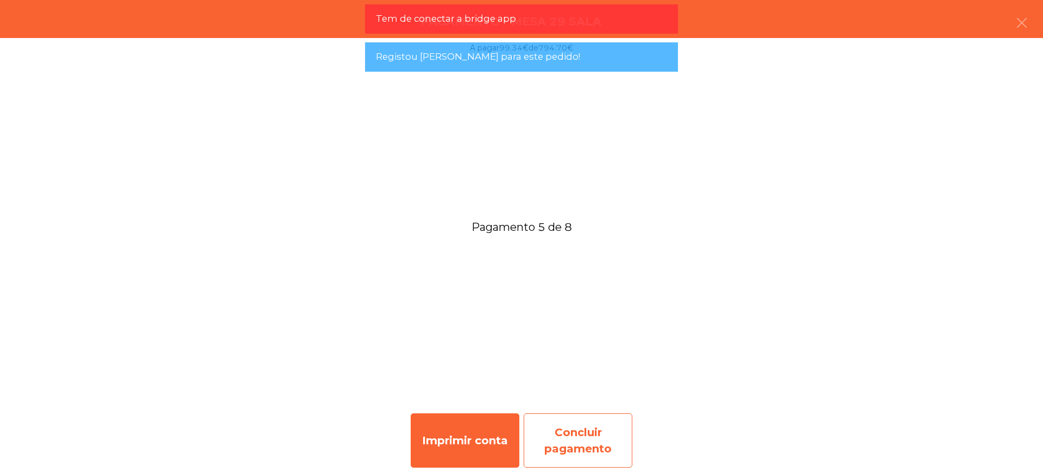
click at [579, 447] on div "Concluir pagamento" at bounding box center [578, 440] width 109 height 54
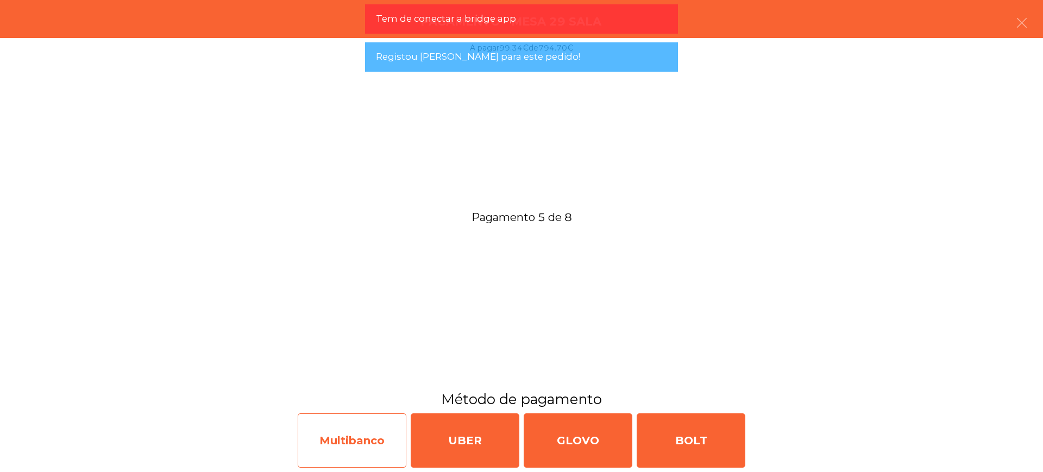
click at [331, 441] on div "Multibanco" at bounding box center [352, 440] width 109 height 54
select select "**"
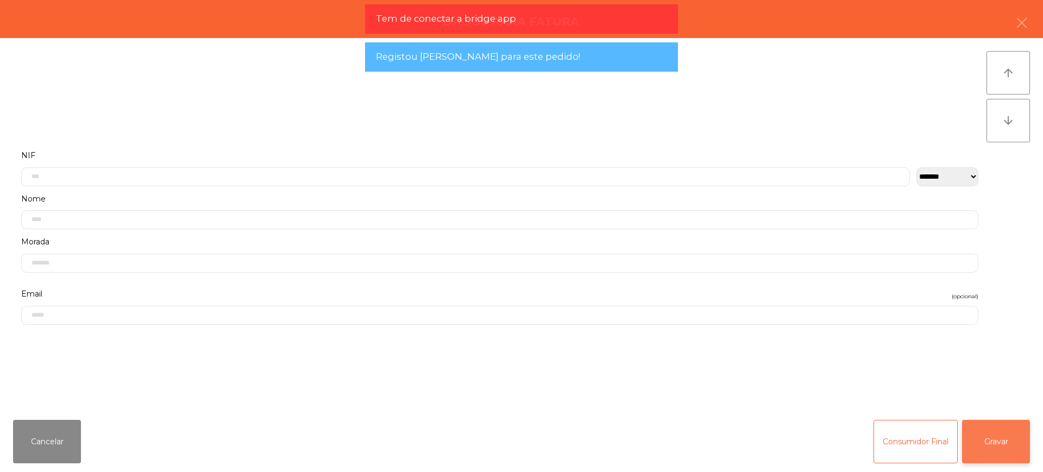
click at [981, 438] on button "Gravar" at bounding box center [996, 441] width 68 height 43
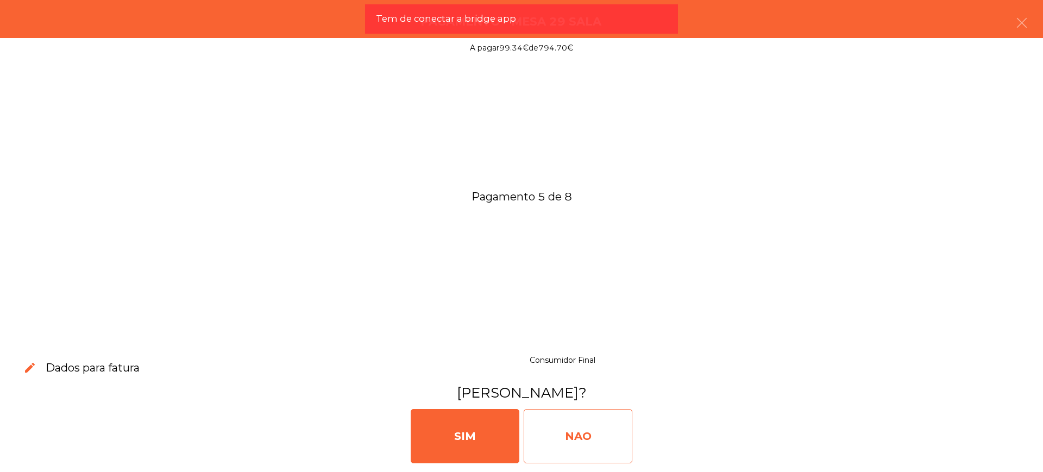
click at [589, 435] on div "NAO" at bounding box center [578, 436] width 109 height 54
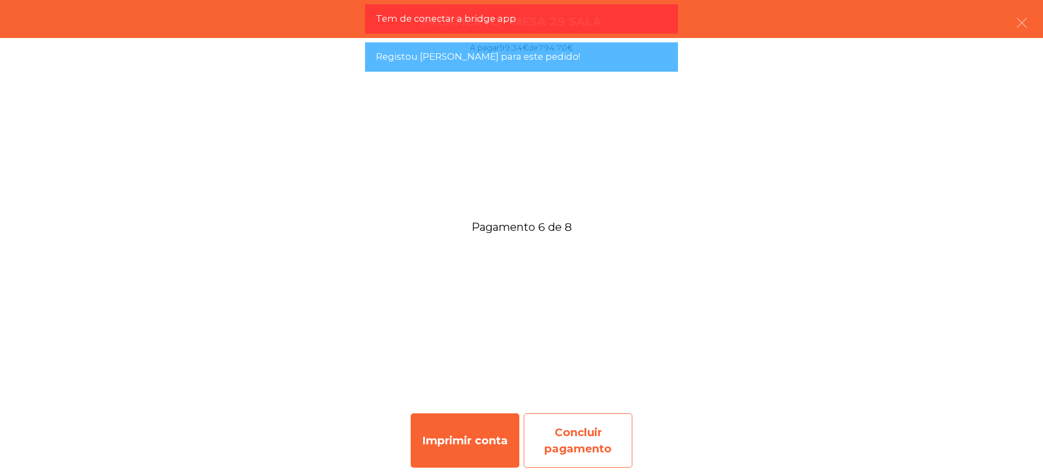
click at [583, 444] on div "Concluir pagamento" at bounding box center [578, 440] width 109 height 54
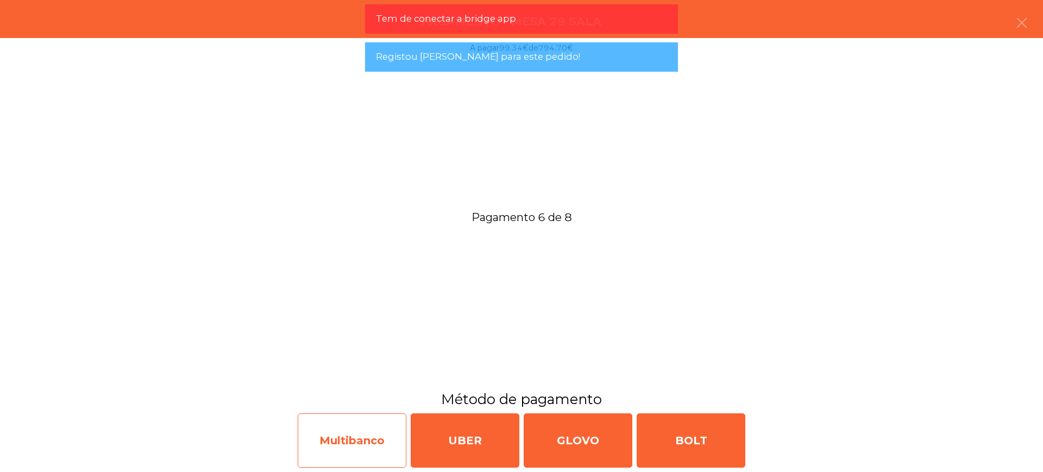
click at [356, 444] on div "Multibanco" at bounding box center [352, 440] width 109 height 54
select select "**"
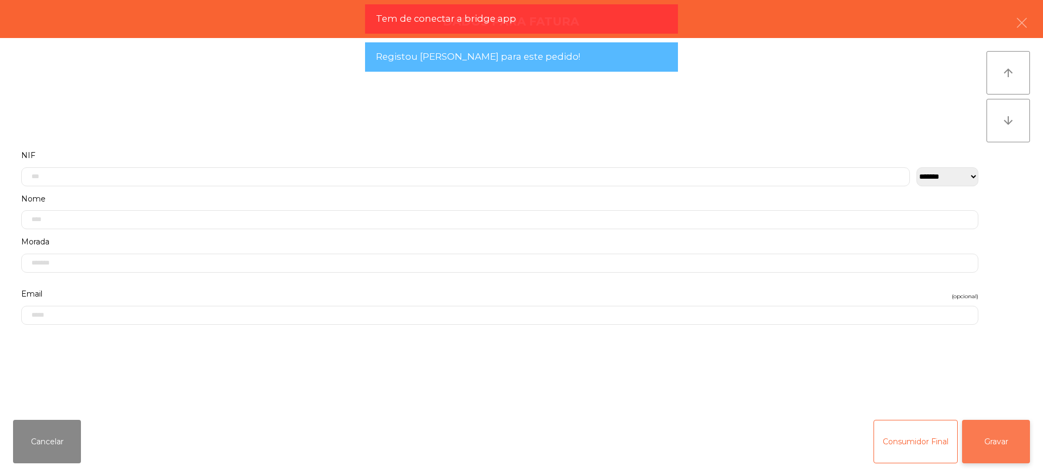
click at [1005, 438] on button "Gravar" at bounding box center [996, 441] width 68 height 43
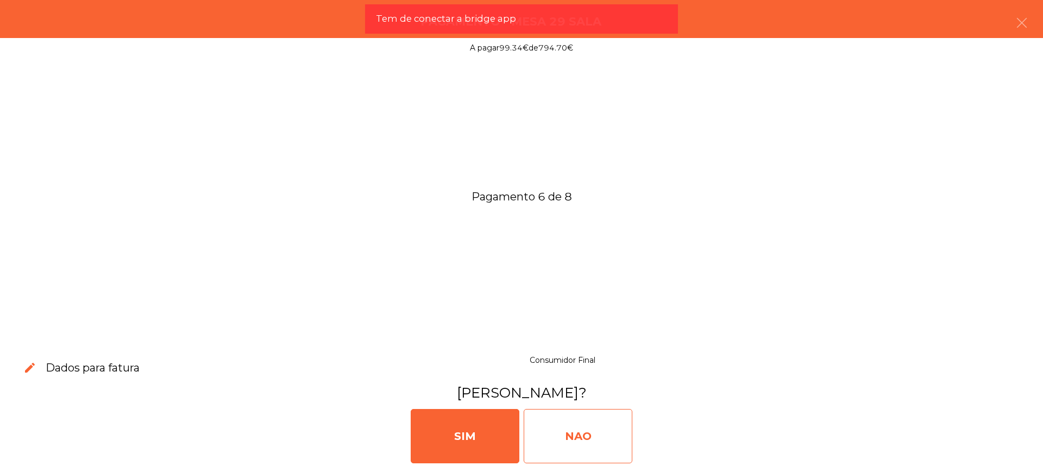
click at [608, 426] on div "NAO" at bounding box center [578, 436] width 109 height 54
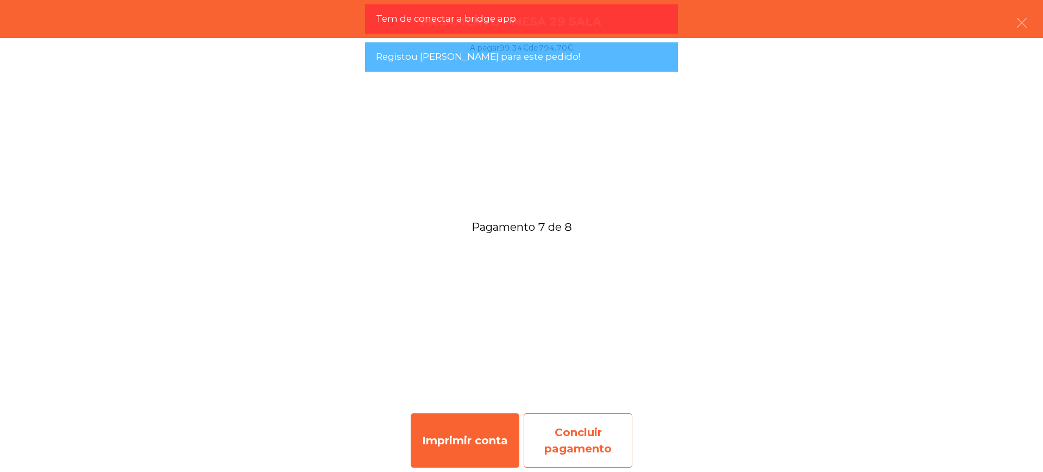
click at [587, 428] on div "Concluir pagamento" at bounding box center [578, 440] width 109 height 54
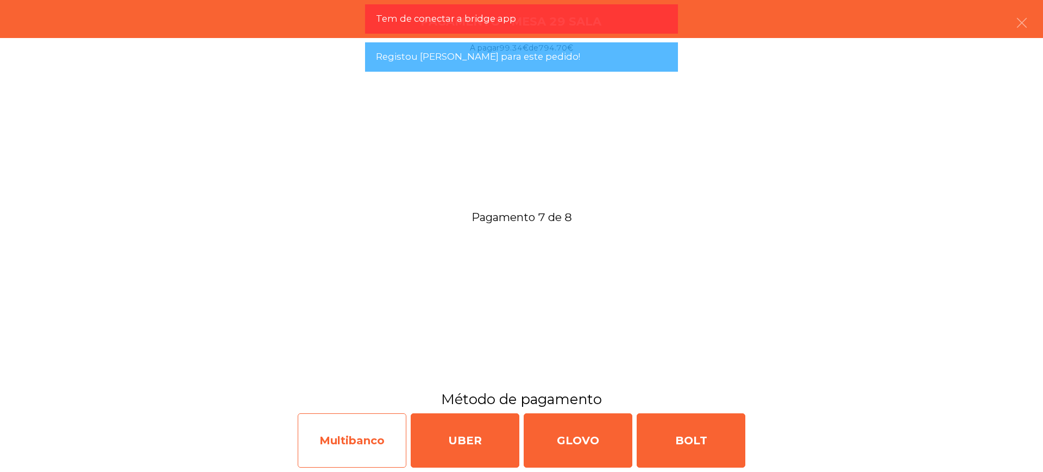
click at [348, 431] on div "Multibanco" at bounding box center [352, 440] width 109 height 54
select select "**"
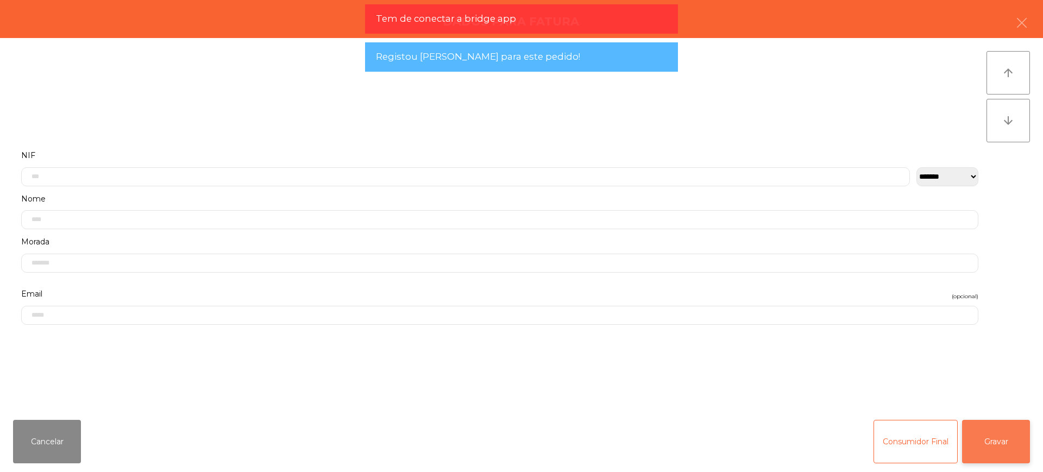
click at [1008, 434] on button "Gravar" at bounding box center [996, 441] width 68 height 43
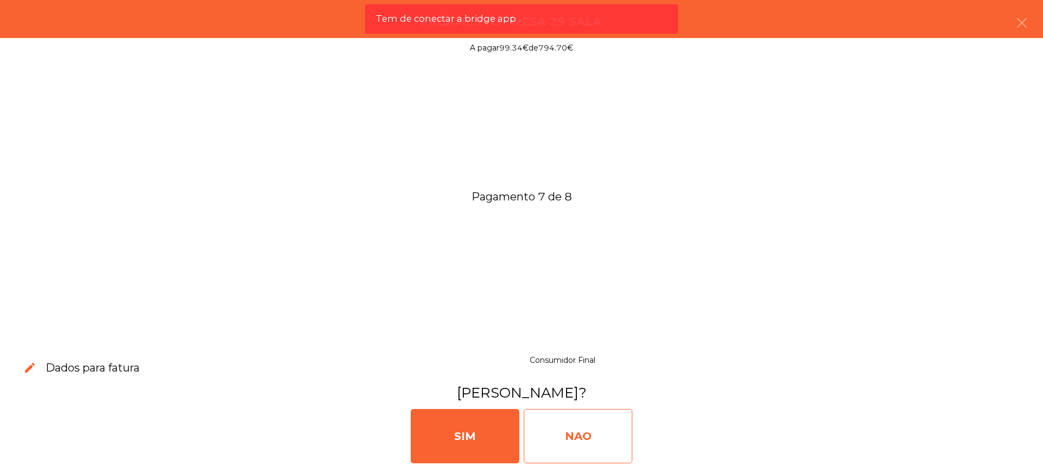
click at [577, 427] on div "NAO" at bounding box center [578, 436] width 109 height 54
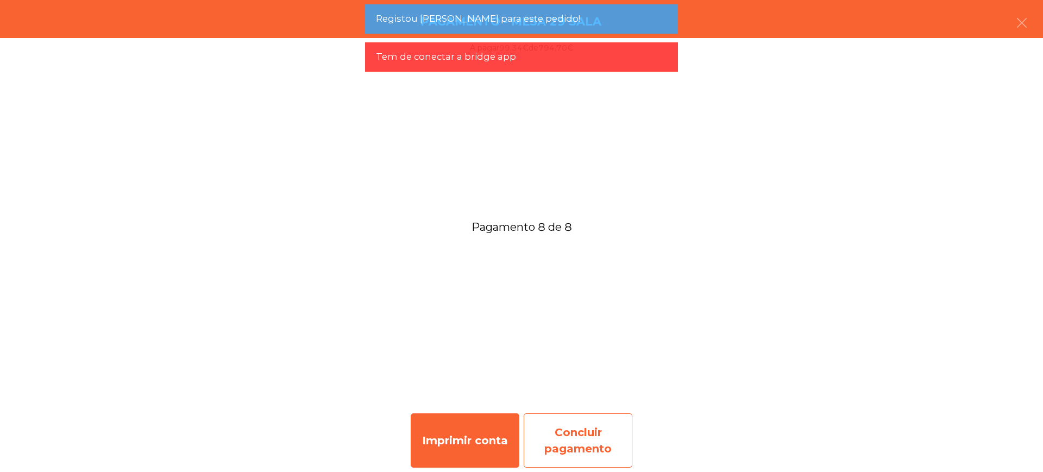
click at [606, 452] on div "Concluir pagamento" at bounding box center [578, 440] width 109 height 54
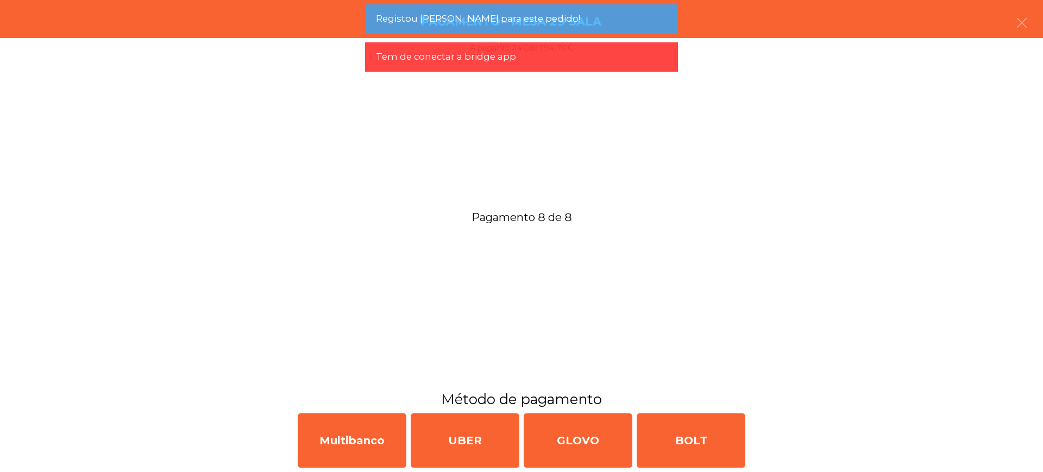
click at [280, 443] on div "Multibanco UBER GLOVO BOLT" at bounding box center [521, 440] width 1043 height 63
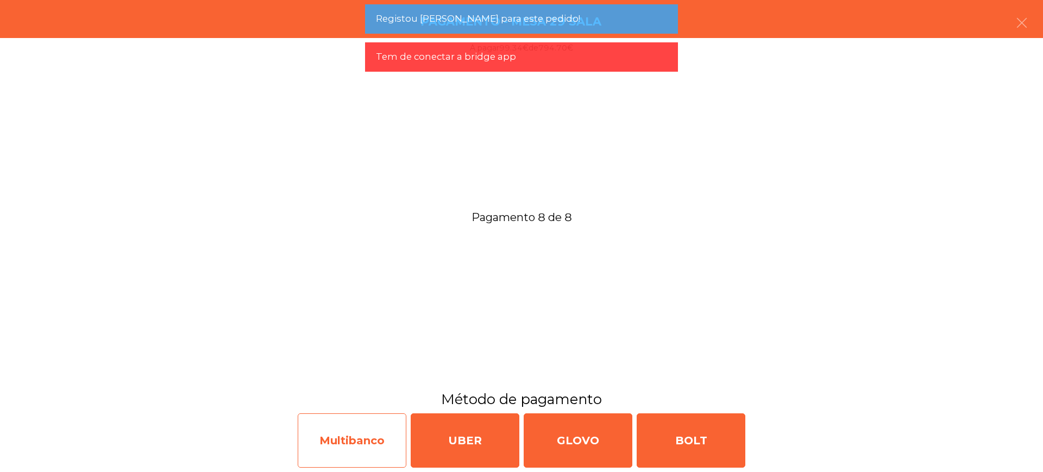
click at [355, 441] on div "Multibanco" at bounding box center [352, 440] width 109 height 54
select select "**"
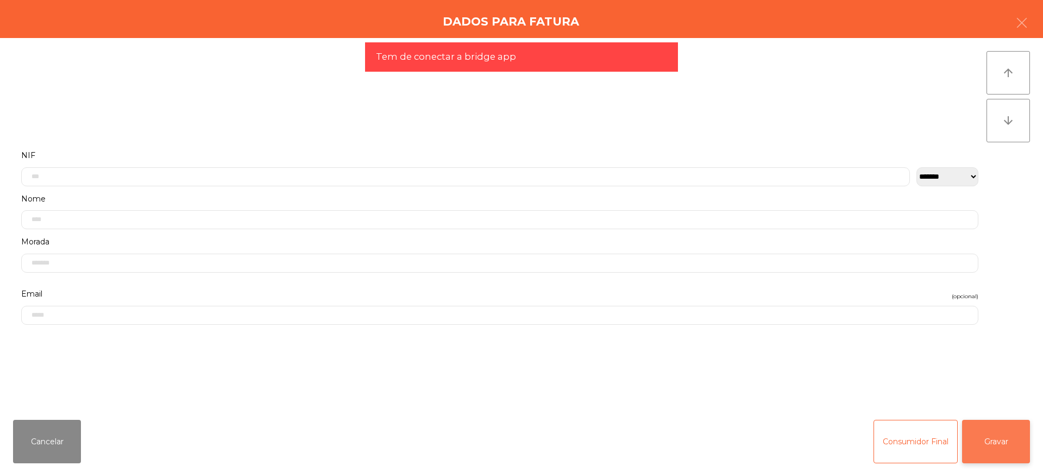
click at [977, 437] on button "Gravar" at bounding box center [996, 441] width 68 height 43
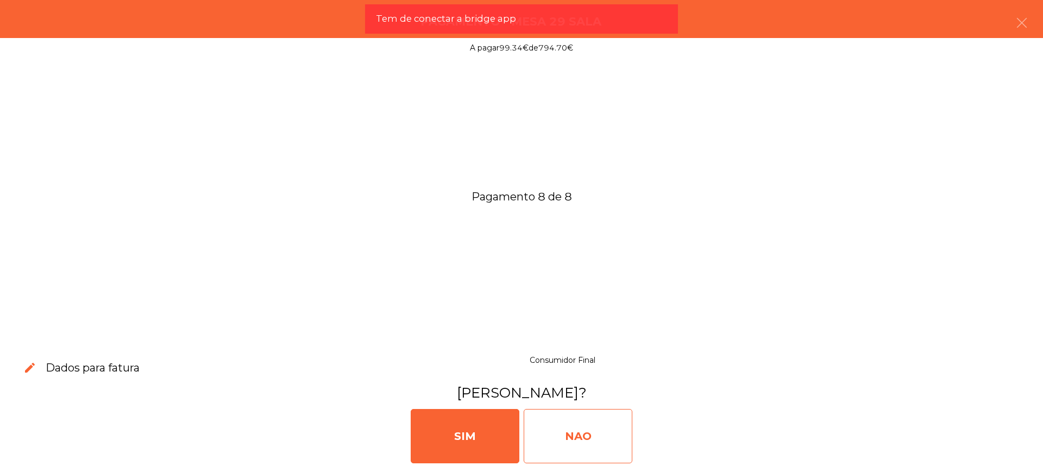
click at [576, 429] on div "NAO" at bounding box center [578, 436] width 109 height 54
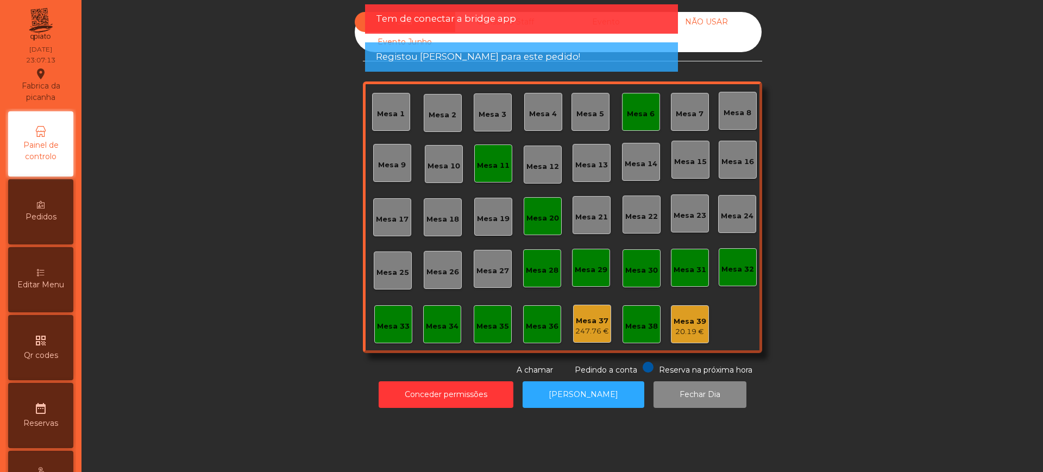
scroll to position [460, 0]
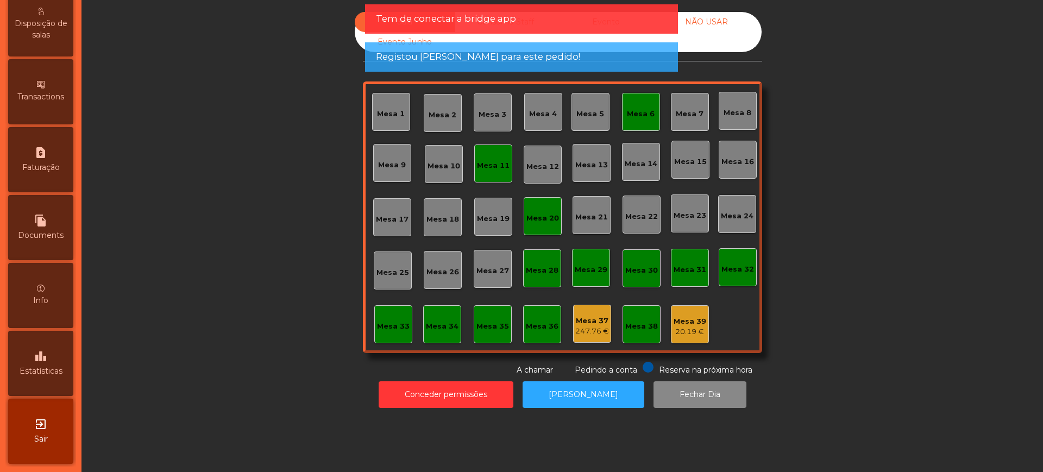
click at [41, 387] on div "leaderboard Estatísticas" at bounding box center [40, 363] width 65 height 65
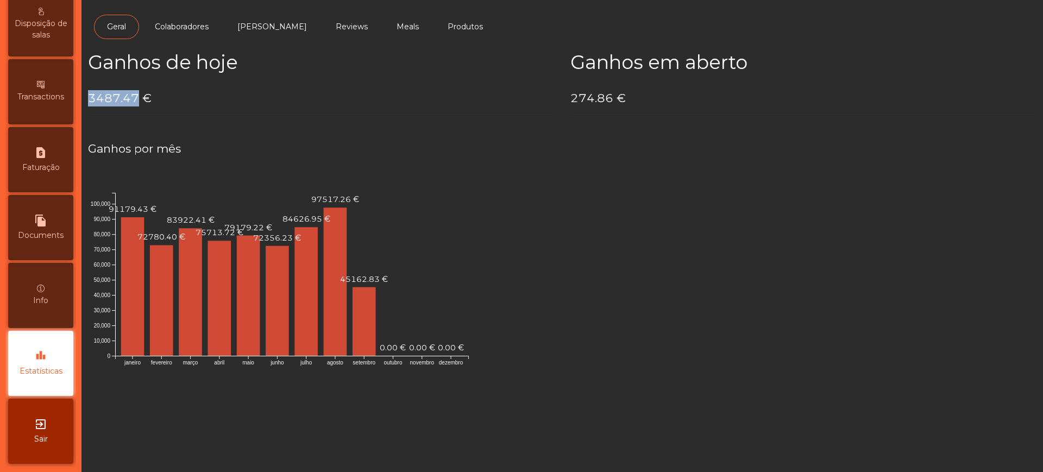
drag, startPoint x: 87, startPoint y: 99, endPoint x: 136, endPoint y: 98, distance: 48.9
click at [136, 98] on div "Ganhos de hoje 3487.47 €" at bounding box center [321, 87] width 482 height 73
copy h4 "3487.47"
